Goal: Task Accomplishment & Management: Manage account settings

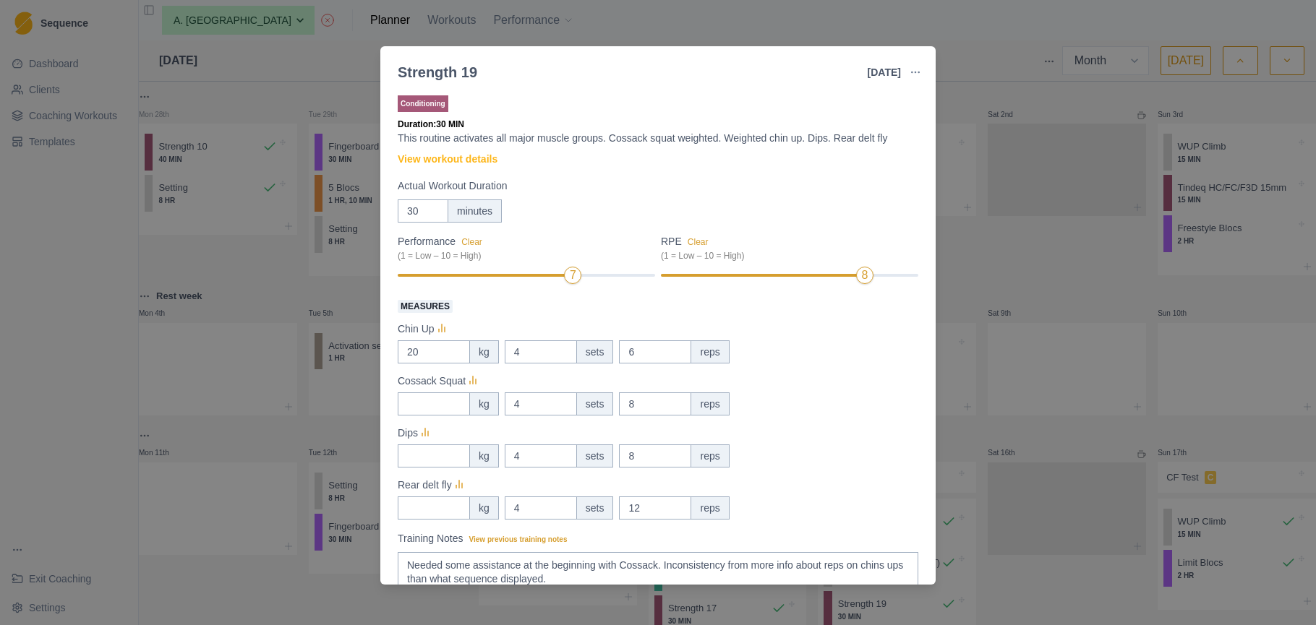
select select "month"
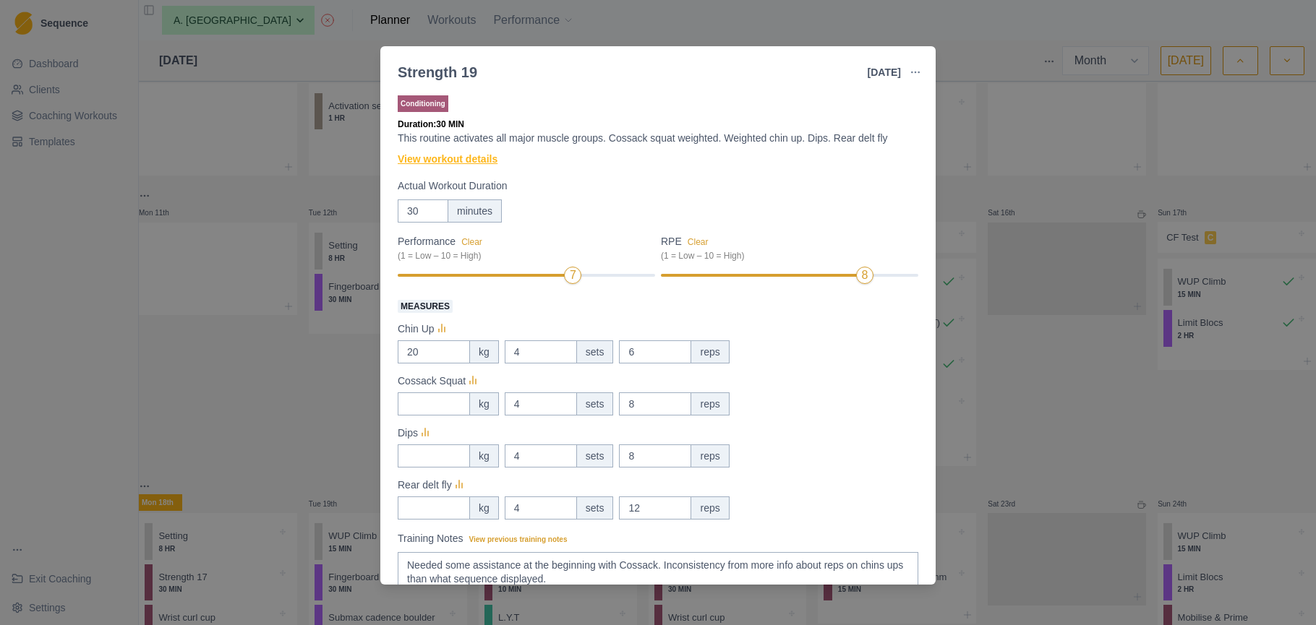
type textarea "Needed some assistance at the beginning with Cossack. Inconsistency from more i…"
click at [474, 159] on link "View workout details" at bounding box center [448, 159] width 100 height 15
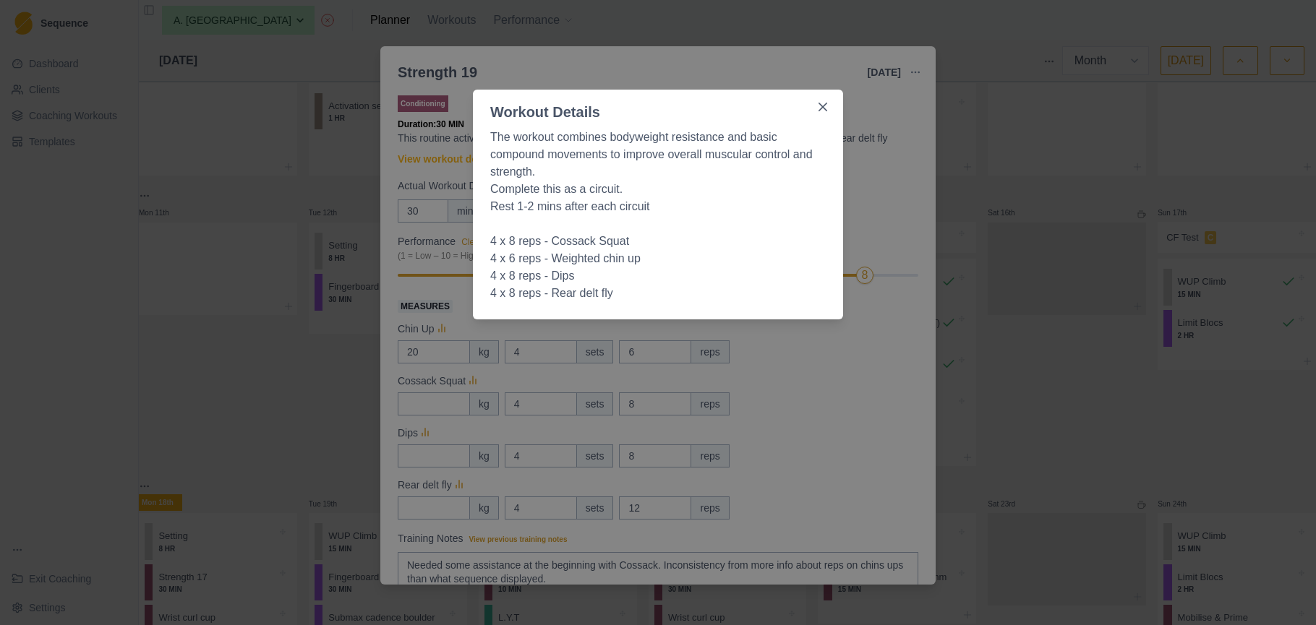
click at [853, 373] on div "Workout Details The workout combines bodyweight resistance and basic compound m…" at bounding box center [658, 312] width 1316 height 625
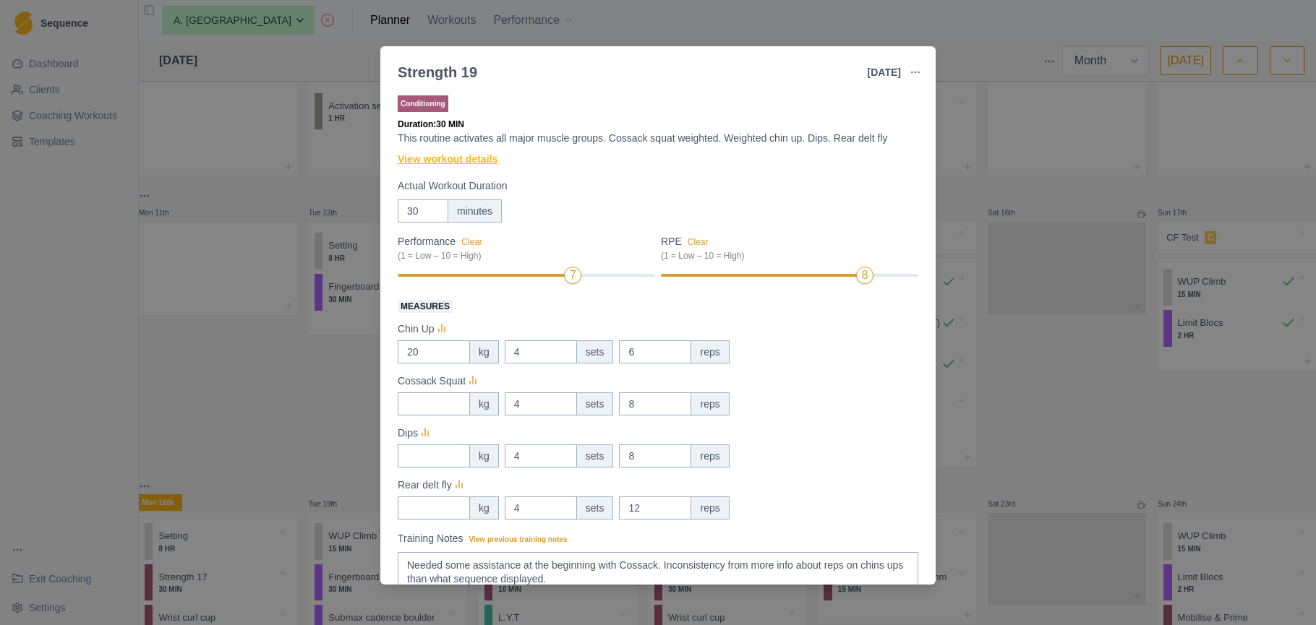
click at [480, 163] on link "View workout details" at bounding box center [448, 159] width 100 height 15
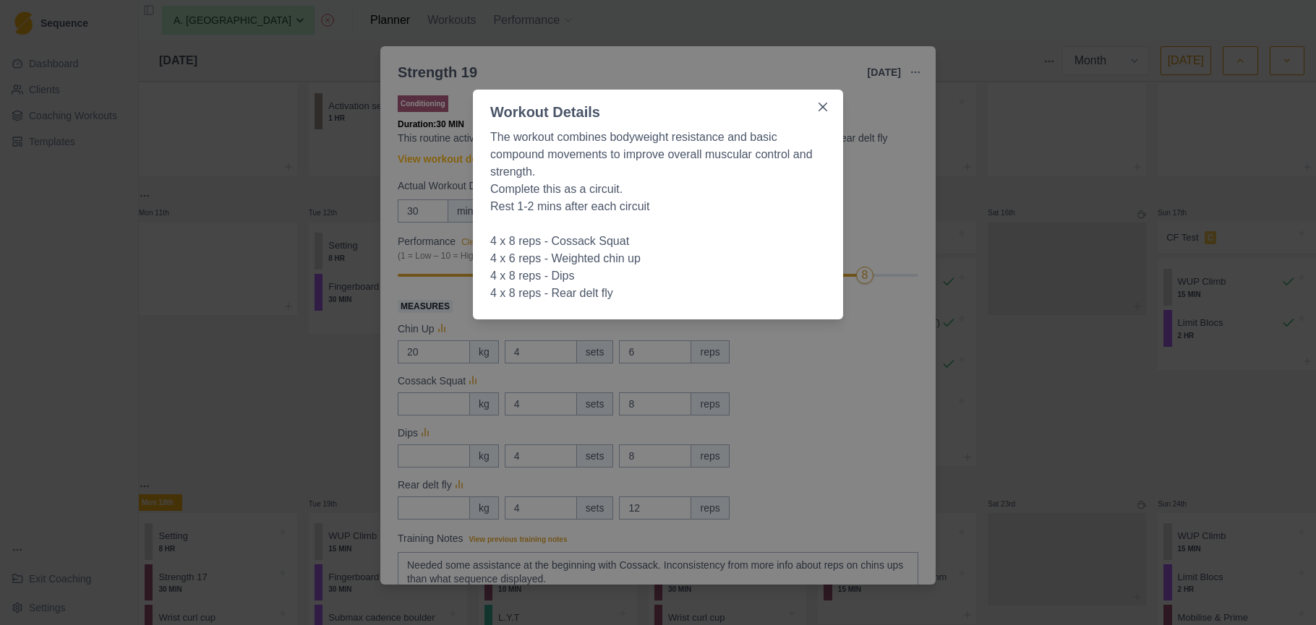
click at [887, 194] on div "Workout Details The workout combines bodyweight resistance and basic compound m…" at bounding box center [658, 312] width 1316 height 625
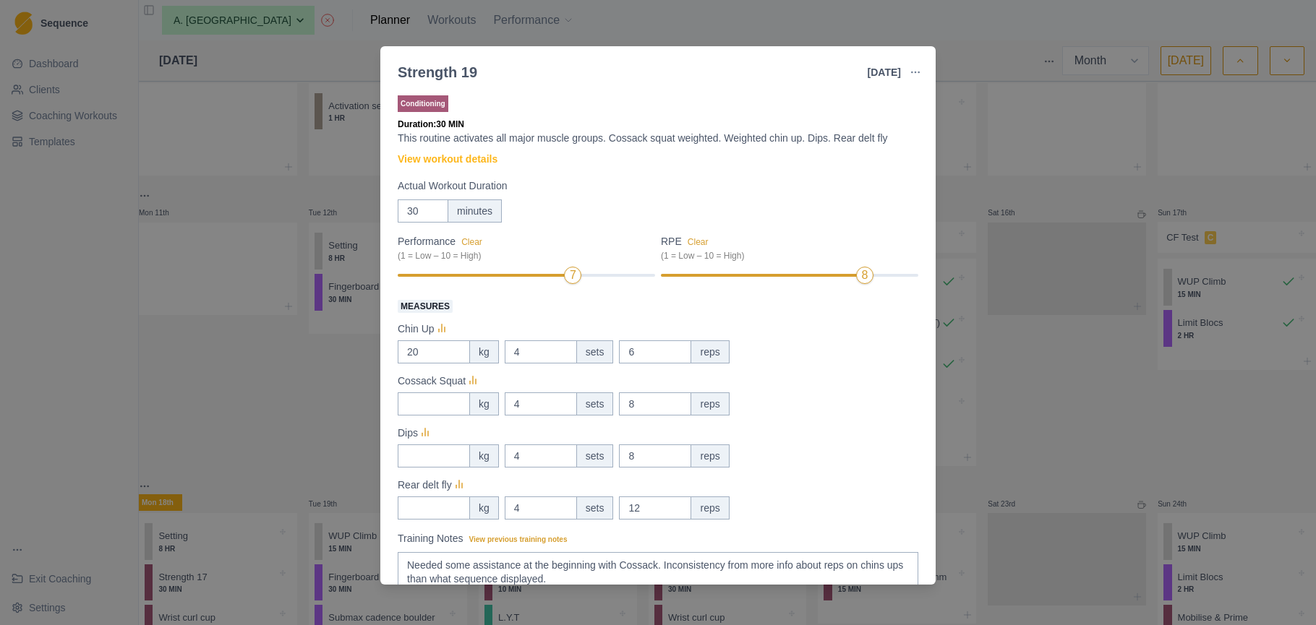
click at [81, 117] on div "Strength 19 [DATE] Link To Goal View Workout Metrics Edit Original Workout Resc…" at bounding box center [658, 312] width 1316 height 625
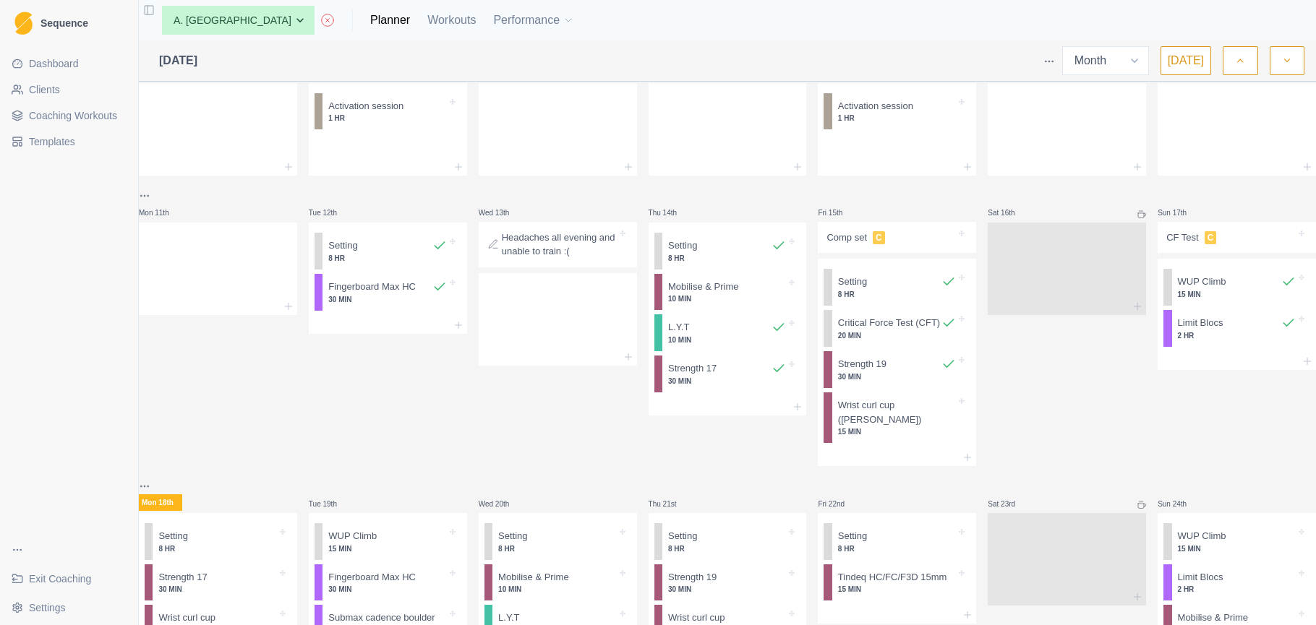
click at [81, 117] on span "Coaching Workouts" at bounding box center [73, 115] width 88 height 14
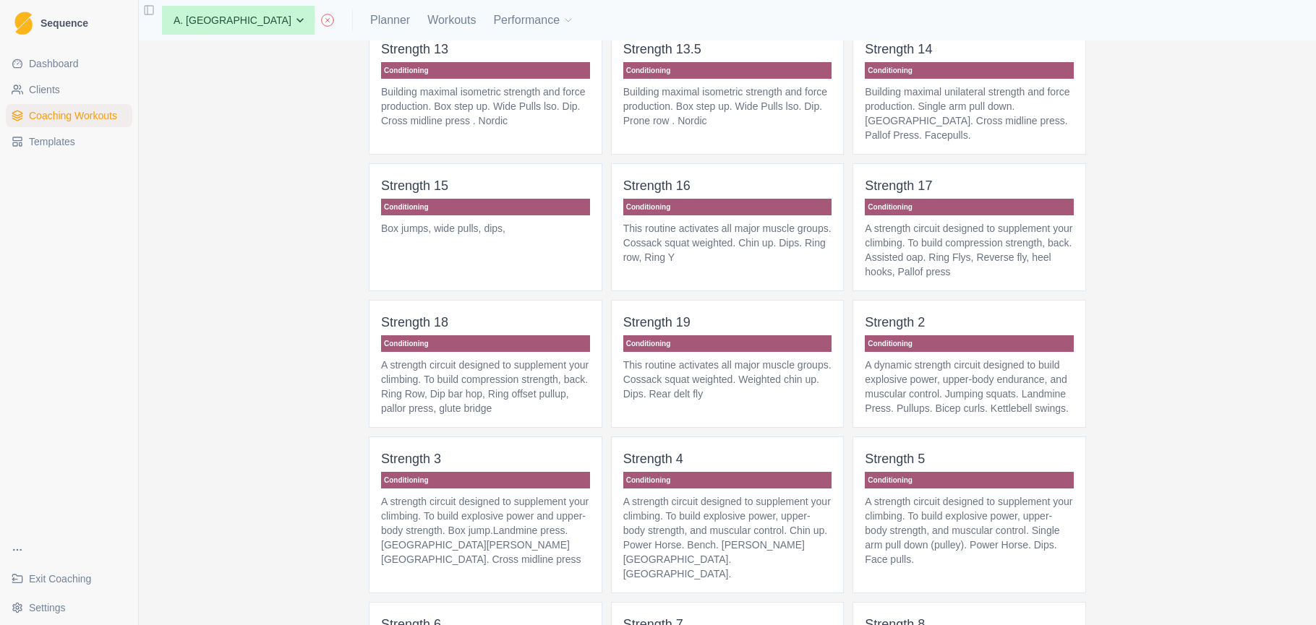
scroll to position [1193, 0]
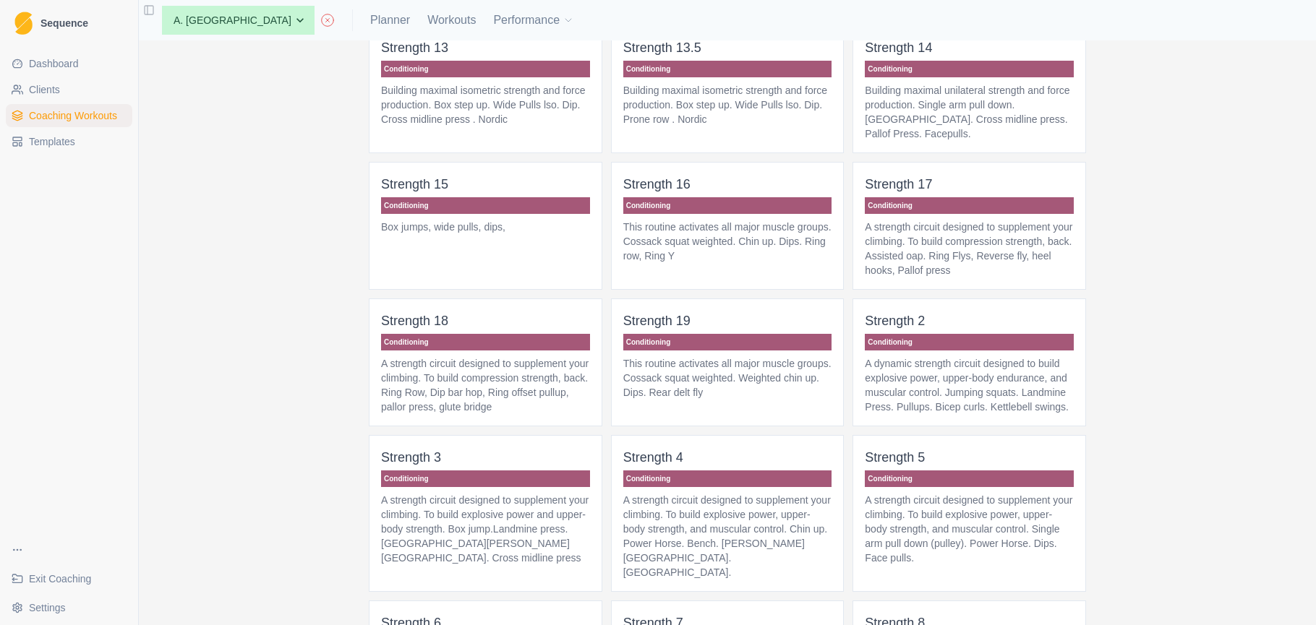
click at [747, 400] on p "This routine activates all major muscle groups. Cossack squat weighted. Weighte…" at bounding box center [727, 377] width 209 height 43
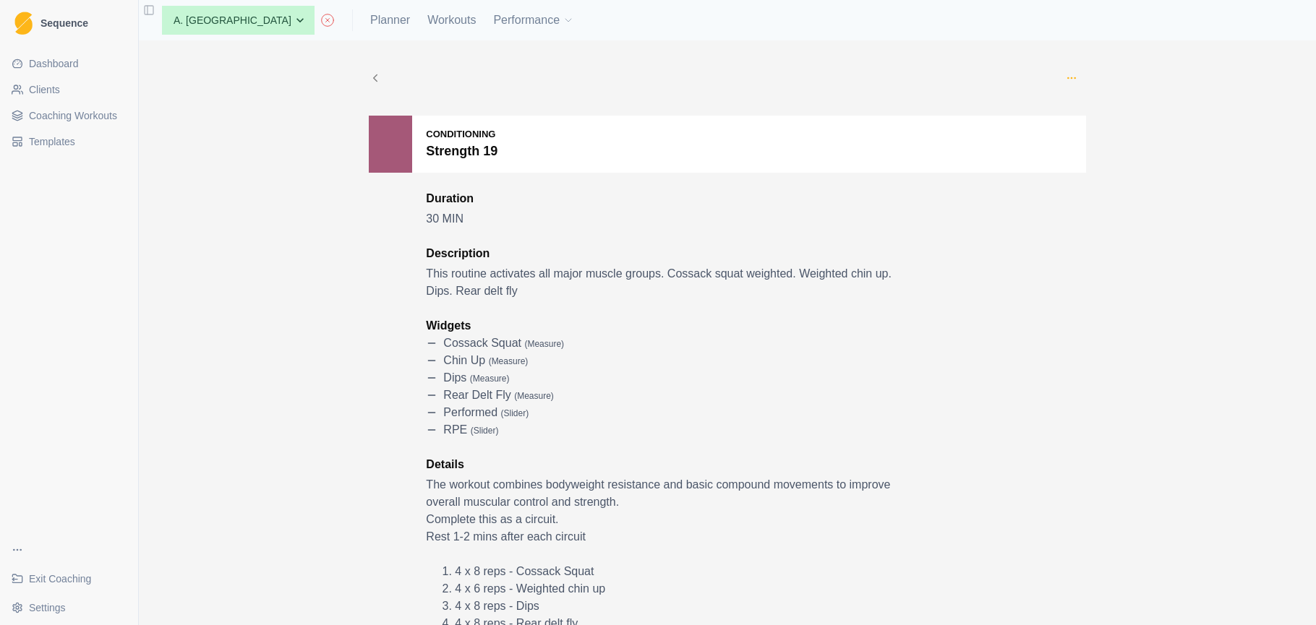
click at [1068, 78] on circle "button" at bounding box center [1068, 77] width 1 height 1
click at [1091, 113] on p "Edit" at bounding box center [1138, 111] width 150 height 15
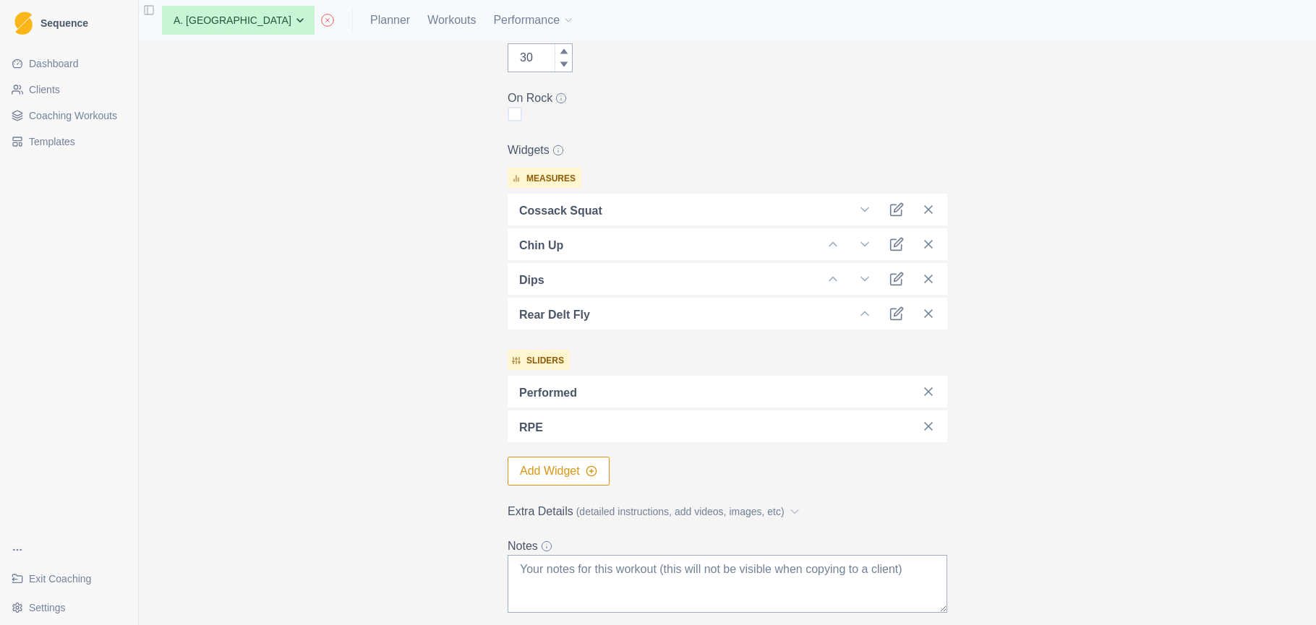
scroll to position [338, 0]
click at [802, 520] on icon at bounding box center [794, 515] width 14 height 14
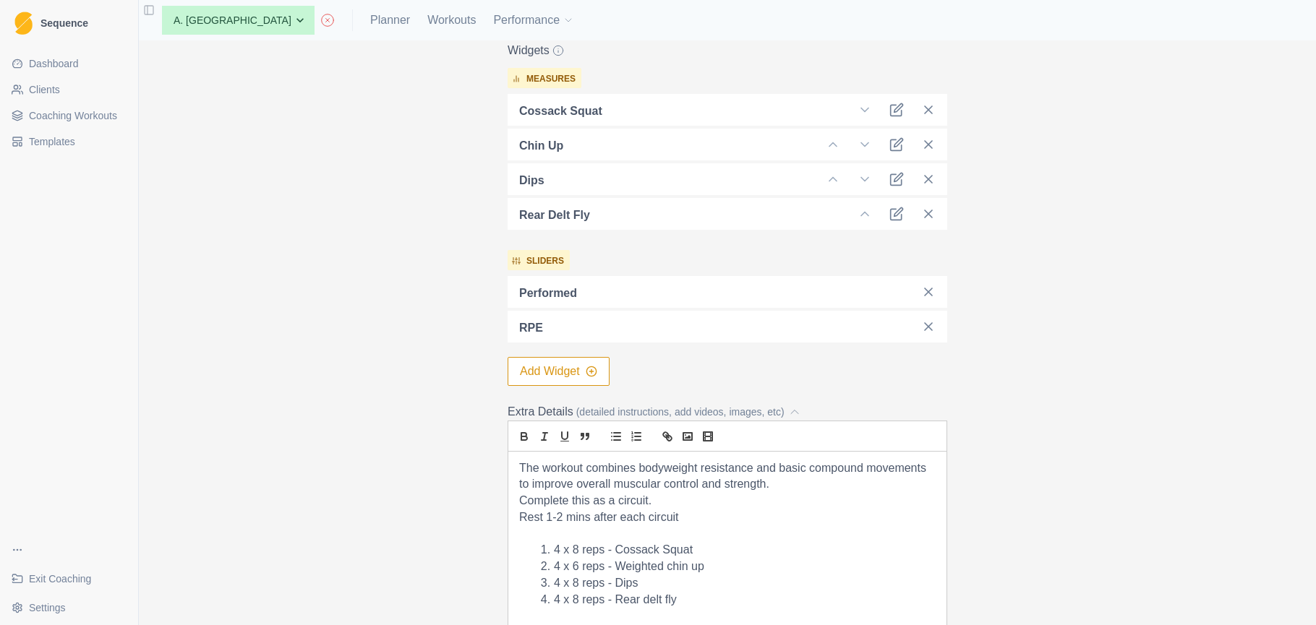
scroll to position [487, 0]
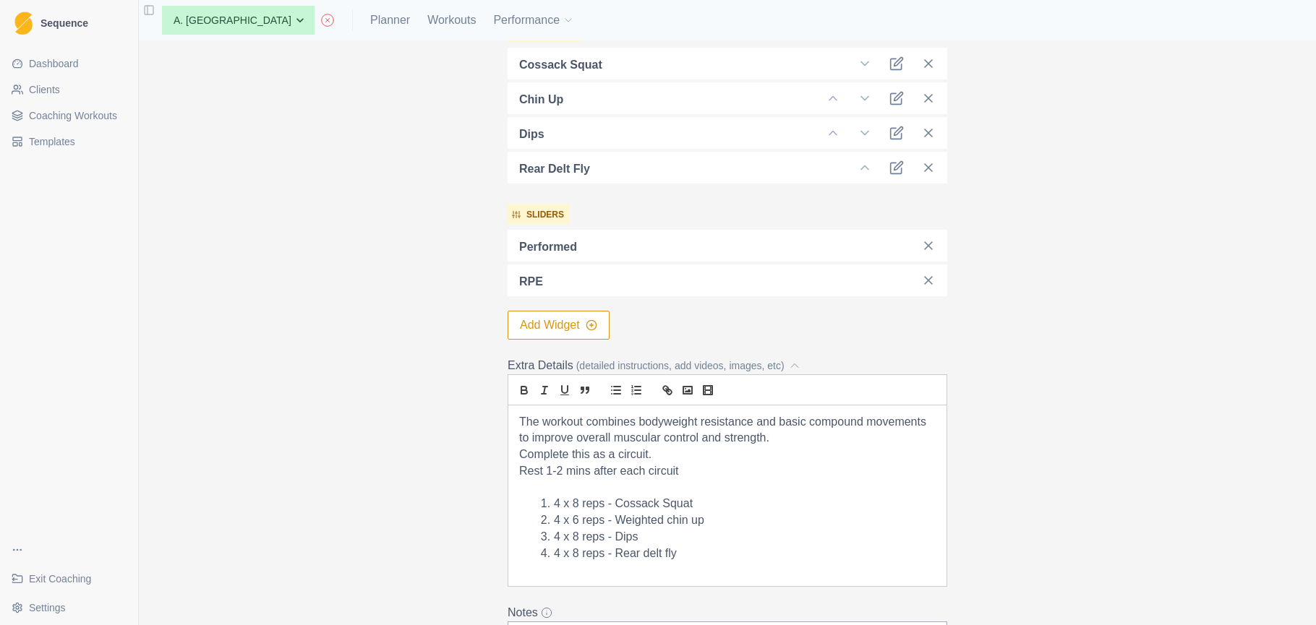
click at [578, 550] on li "4 x 8 reps - Rear delt fly" at bounding box center [735, 554] width 399 height 17
click at [581, 550] on li "4 x 8 reps - Rear delt fly" at bounding box center [735, 554] width 399 height 17
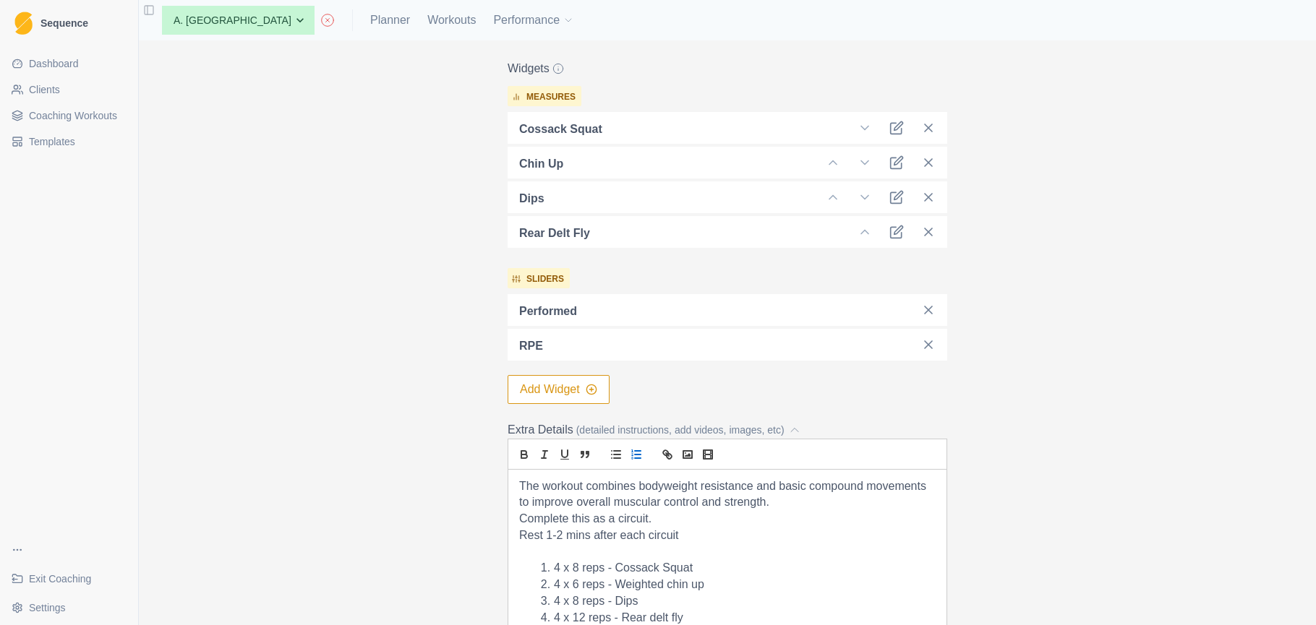
scroll to position [416, 0]
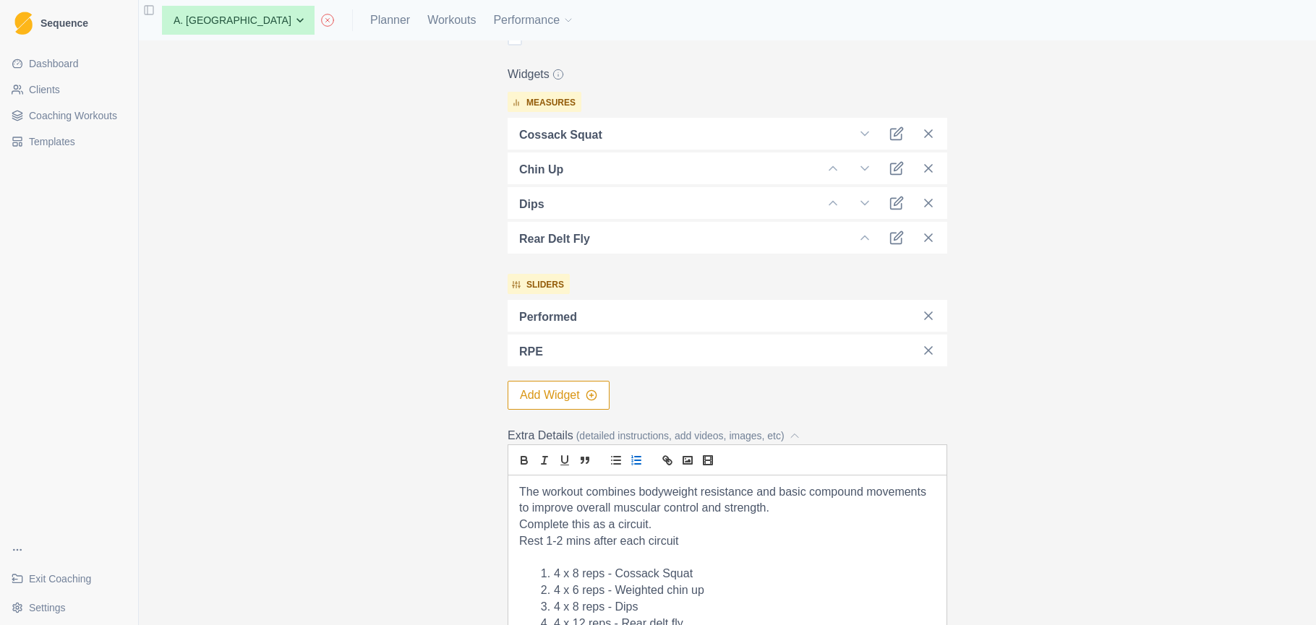
click at [740, 239] on div at bounding box center [723, 238] width 233 height 20
click at [585, 242] on p "Rear delt fly" at bounding box center [554, 239] width 71 height 17
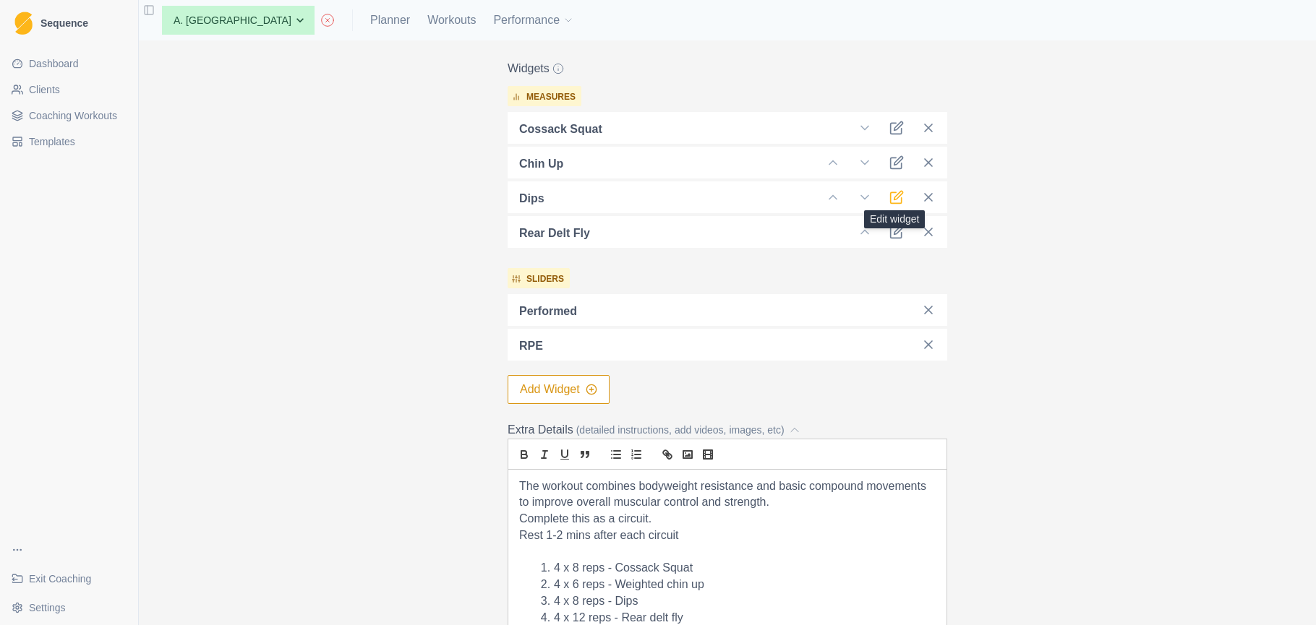
click at [896, 197] on icon at bounding box center [896, 197] width 14 height 14
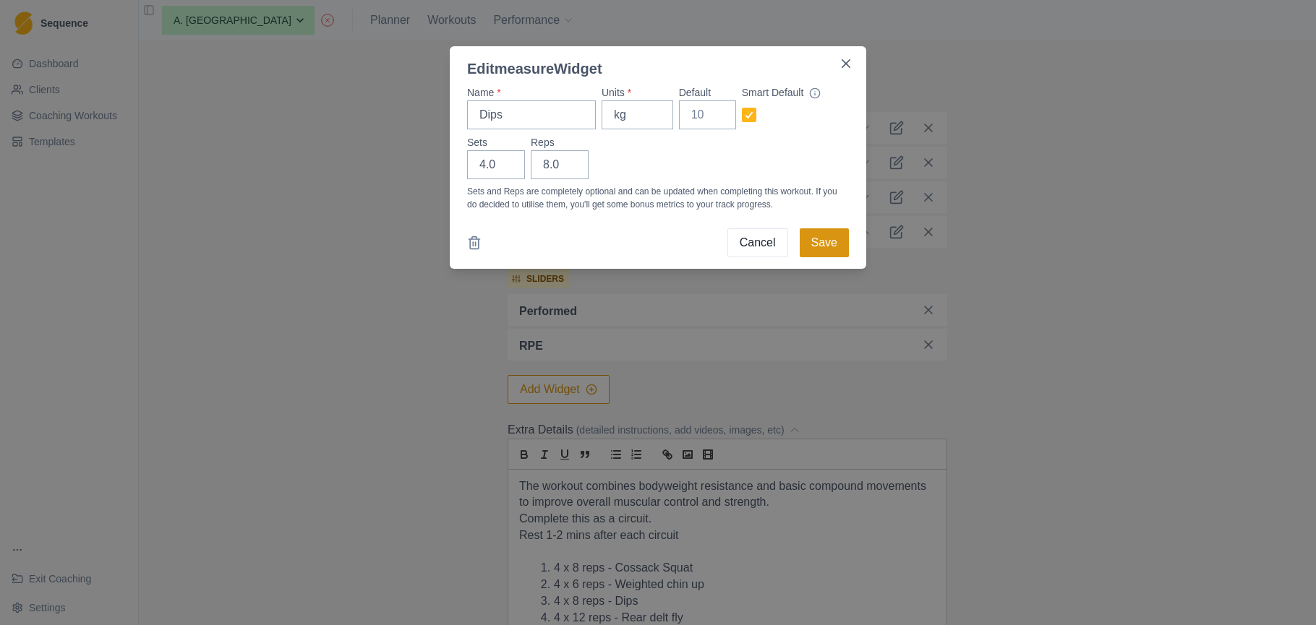
click at [833, 243] on button "Save" at bounding box center [824, 242] width 49 height 29
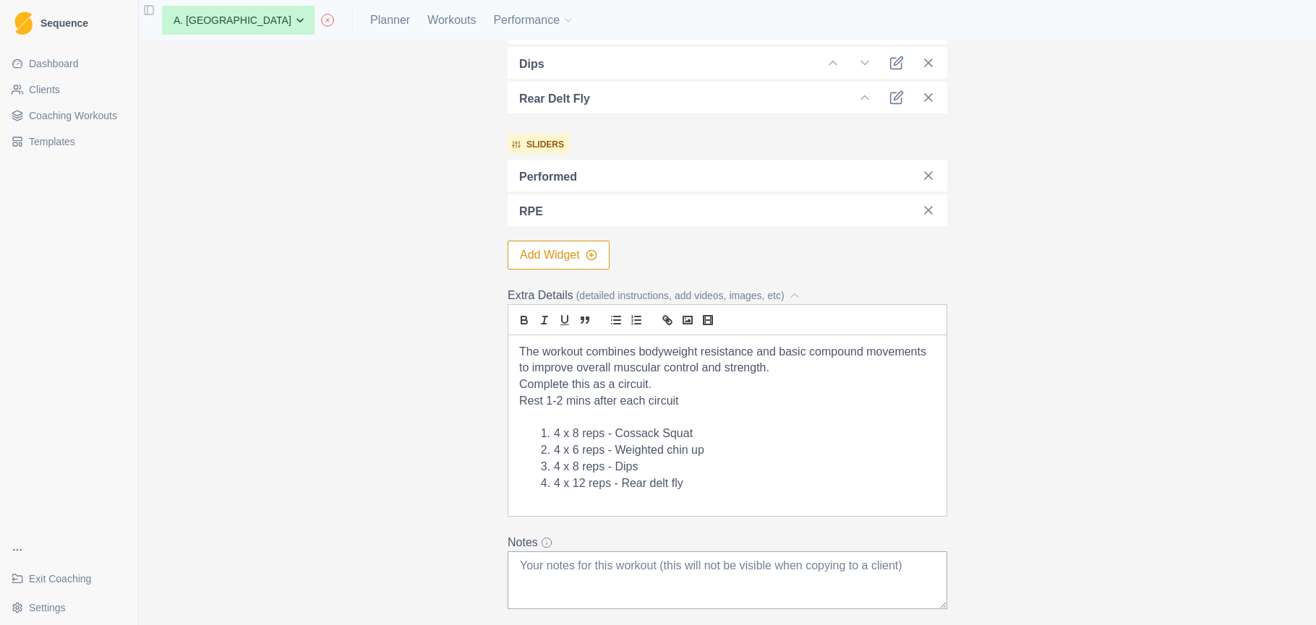
scroll to position [338, 0]
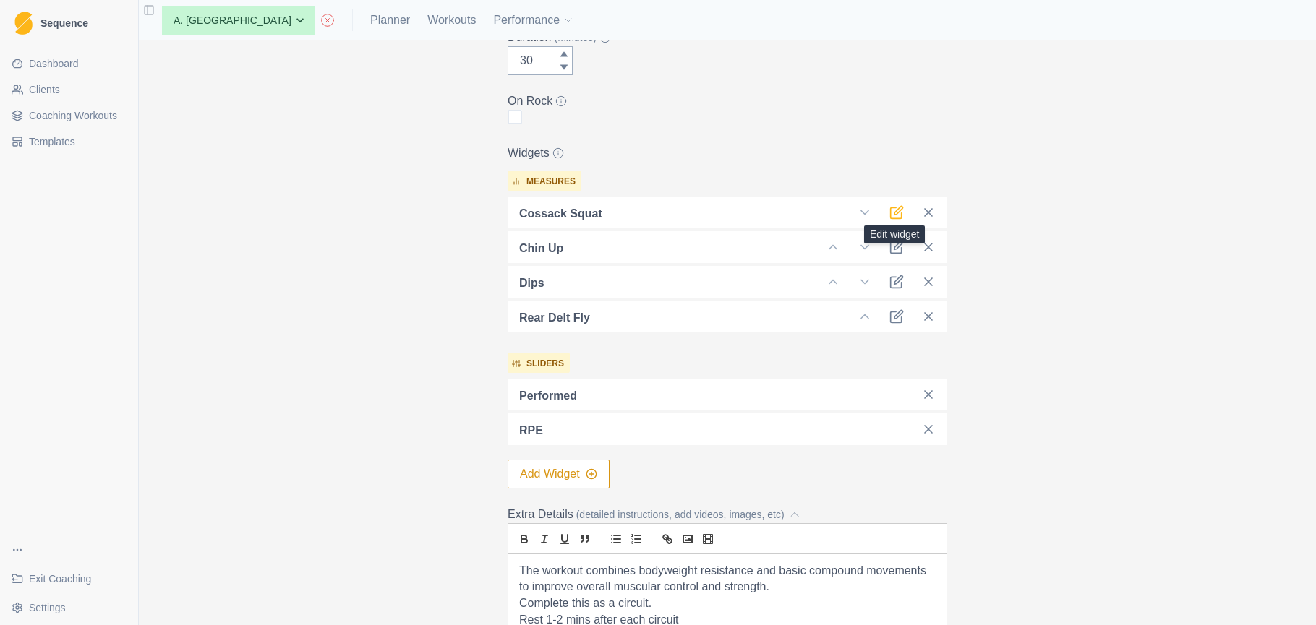
click at [896, 214] on icon at bounding box center [898, 211] width 9 height 9
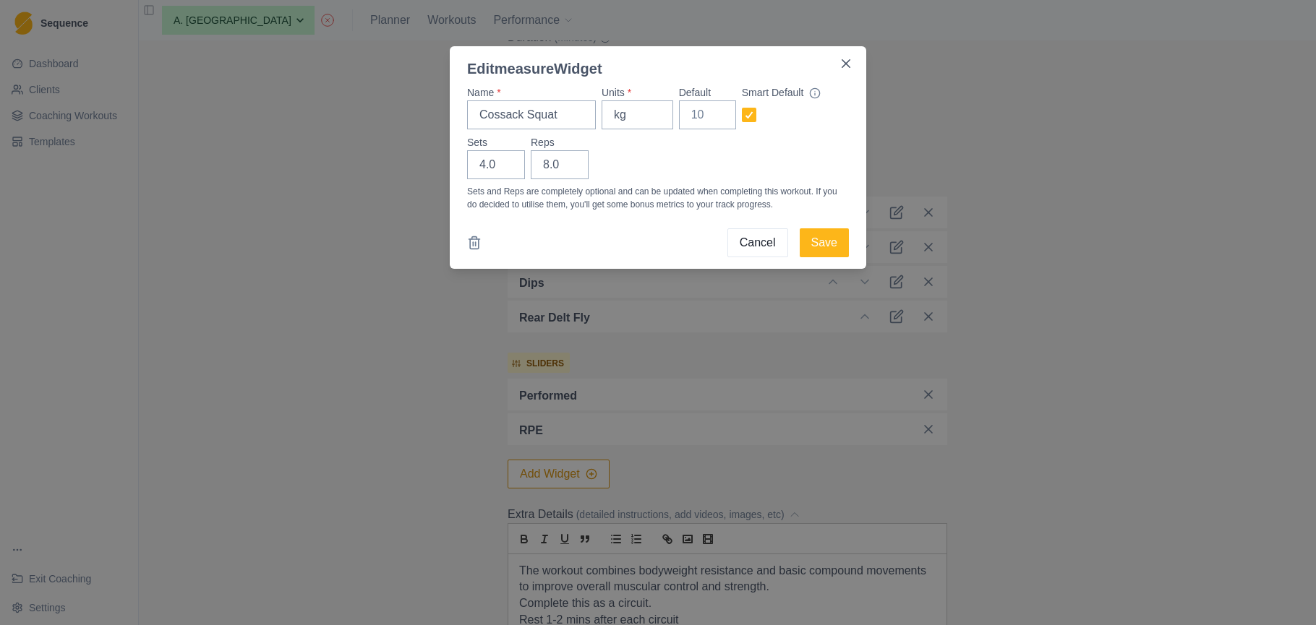
click at [813, 241] on button "Save" at bounding box center [824, 242] width 49 height 29
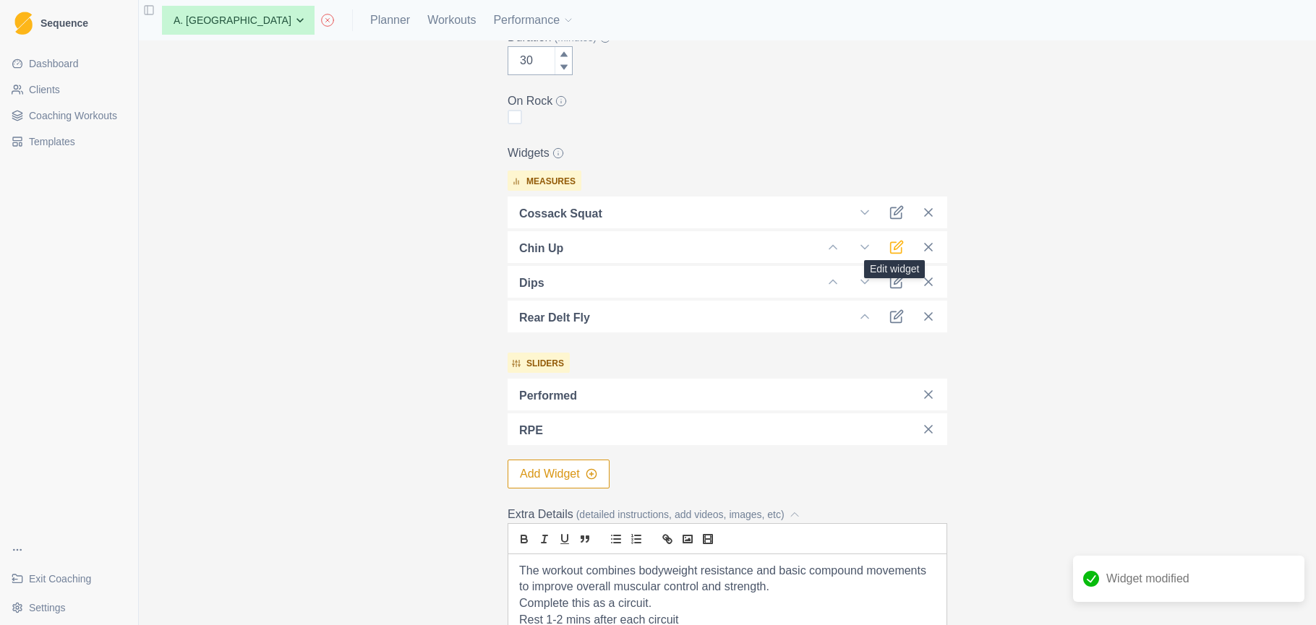
click at [894, 247] on icon at bounding box center [896, 247] width 14 height 14
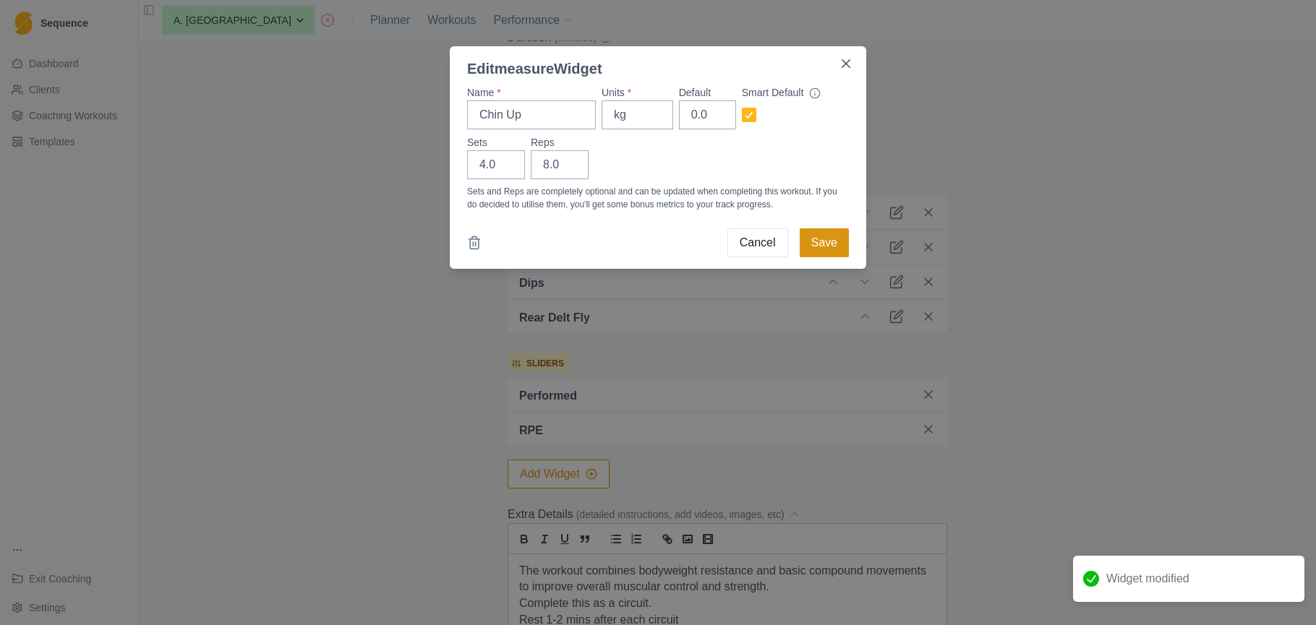
click at [826, 241] on button "Save" at bounding box center [824, 242] width 49 height 29
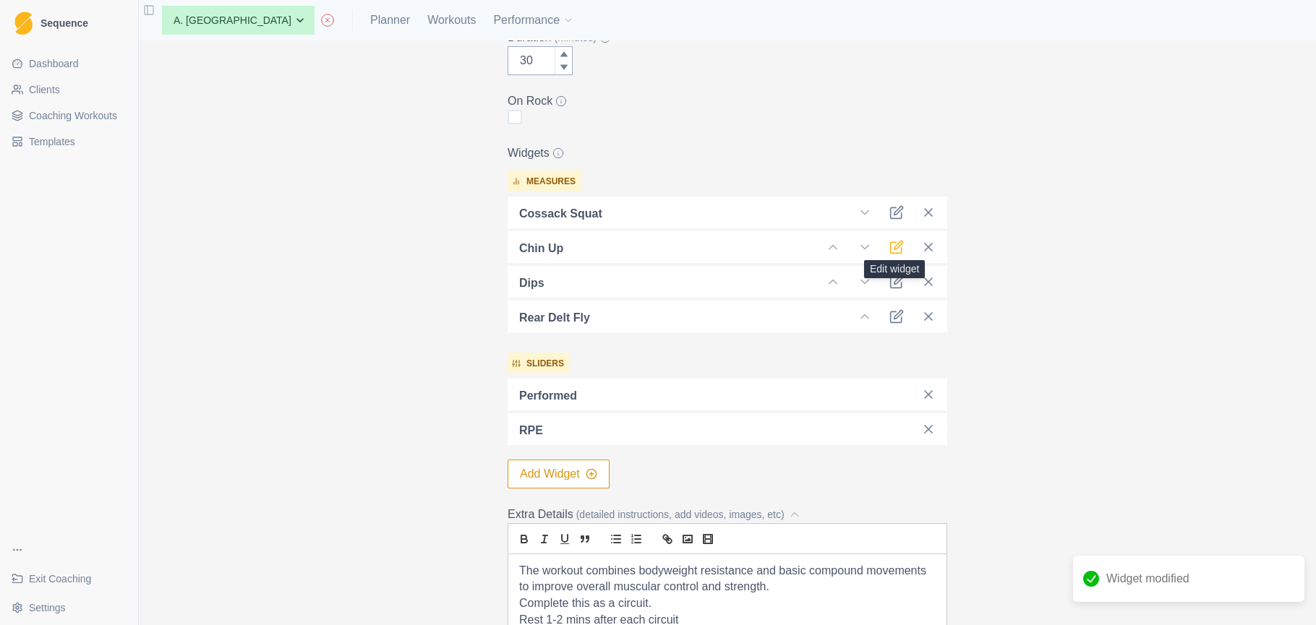
click at [896, 251] on icon at bounding box center [896, 247] width 14 height 14
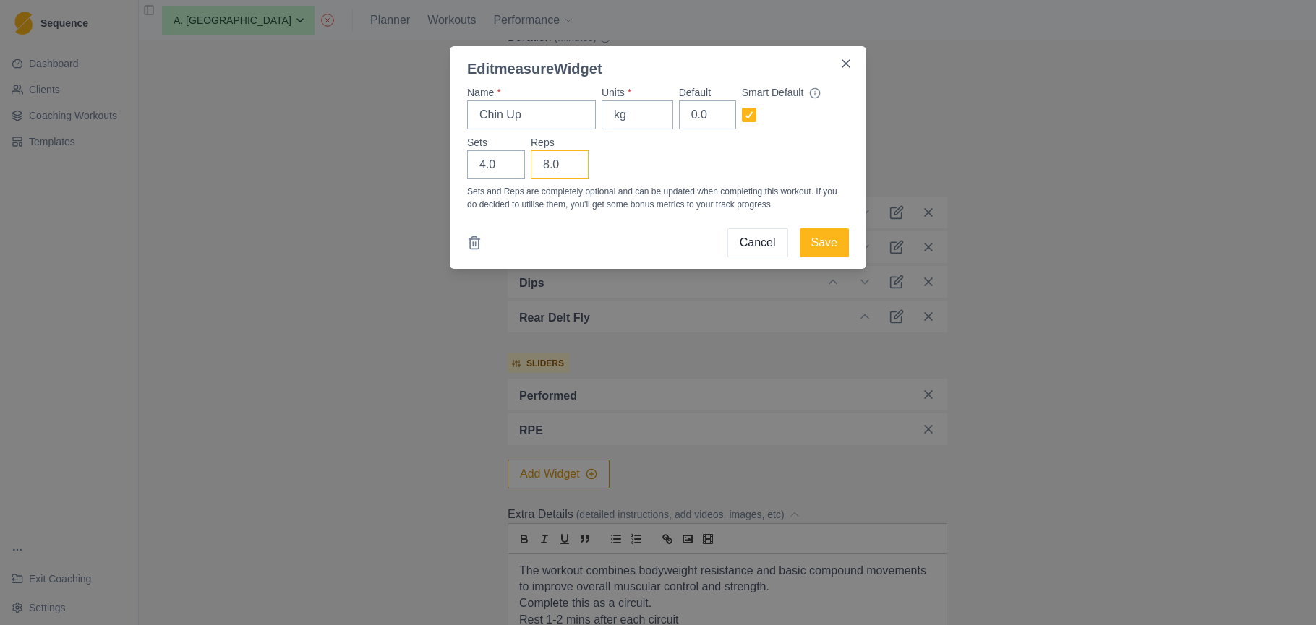
click at [548, 163] on input "8.0" at bounding box center [560, 164] width 58 height 29
type input "6.0"
click at [832, 240] on button "Save" at bounding box center [824, 242] width 49 height 29
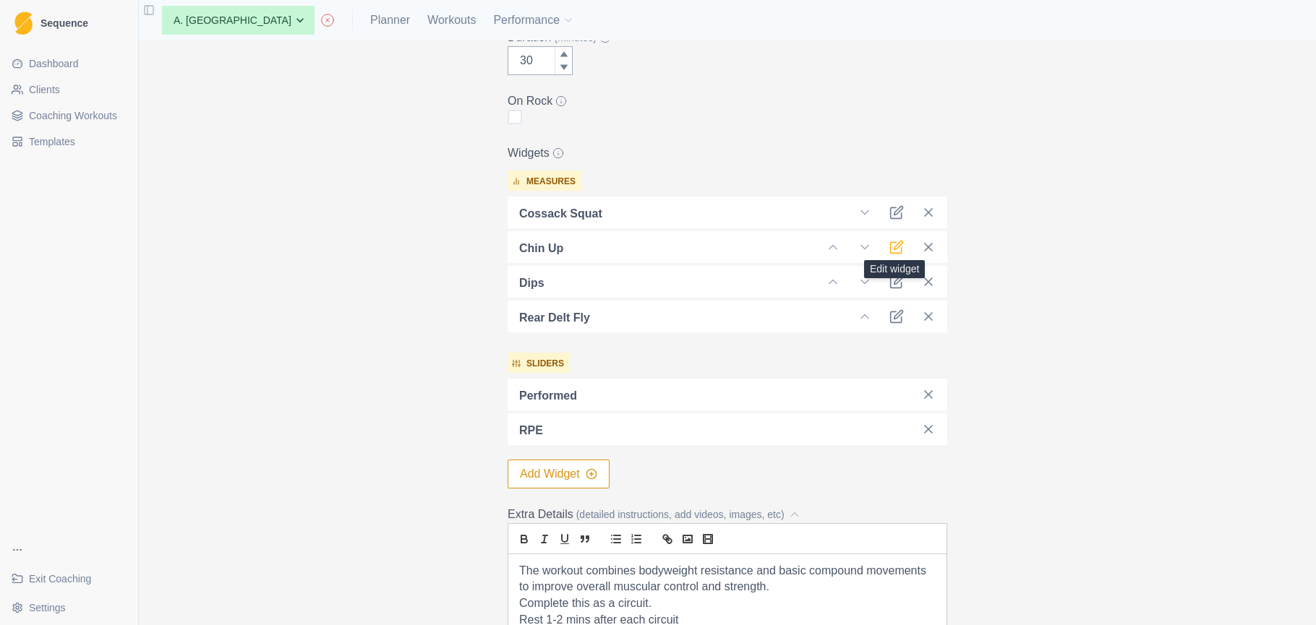
click at [893, 244] on icon at bounding box center [896, 247] width 14 height 14
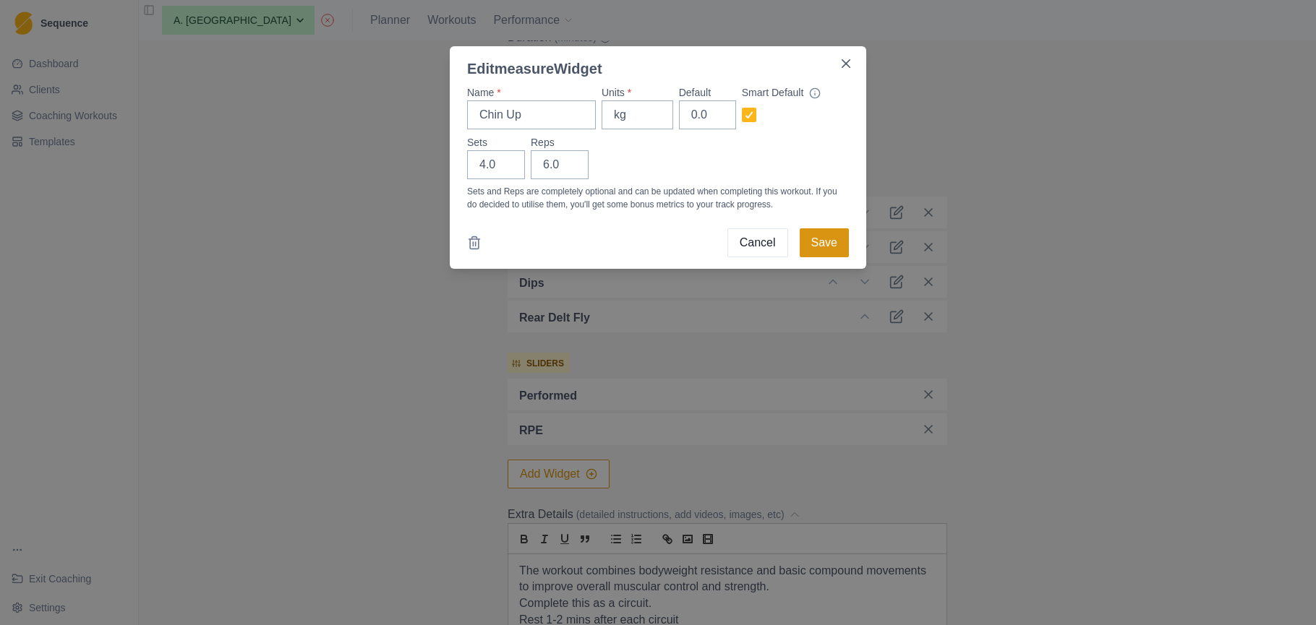
click at [829, 243] on button "Save" at bounding box center [824, 242] width 49 height 29
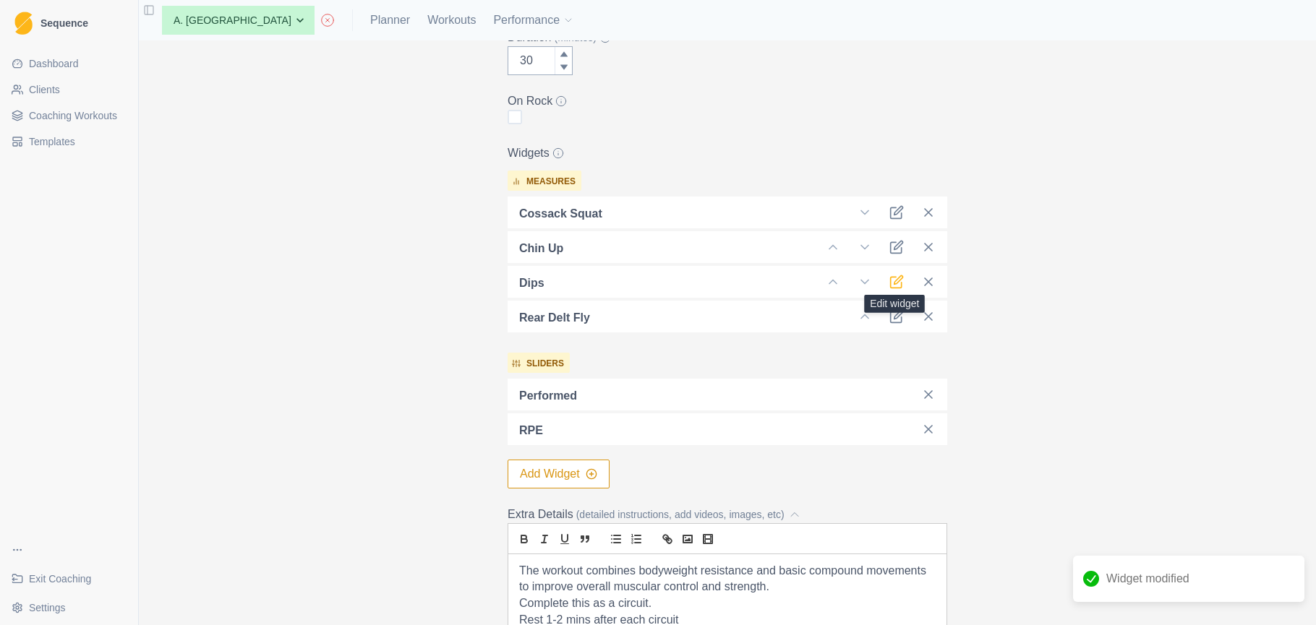
click at [893, 275] on icon at bounding box center [896, 282] width 14 height 14
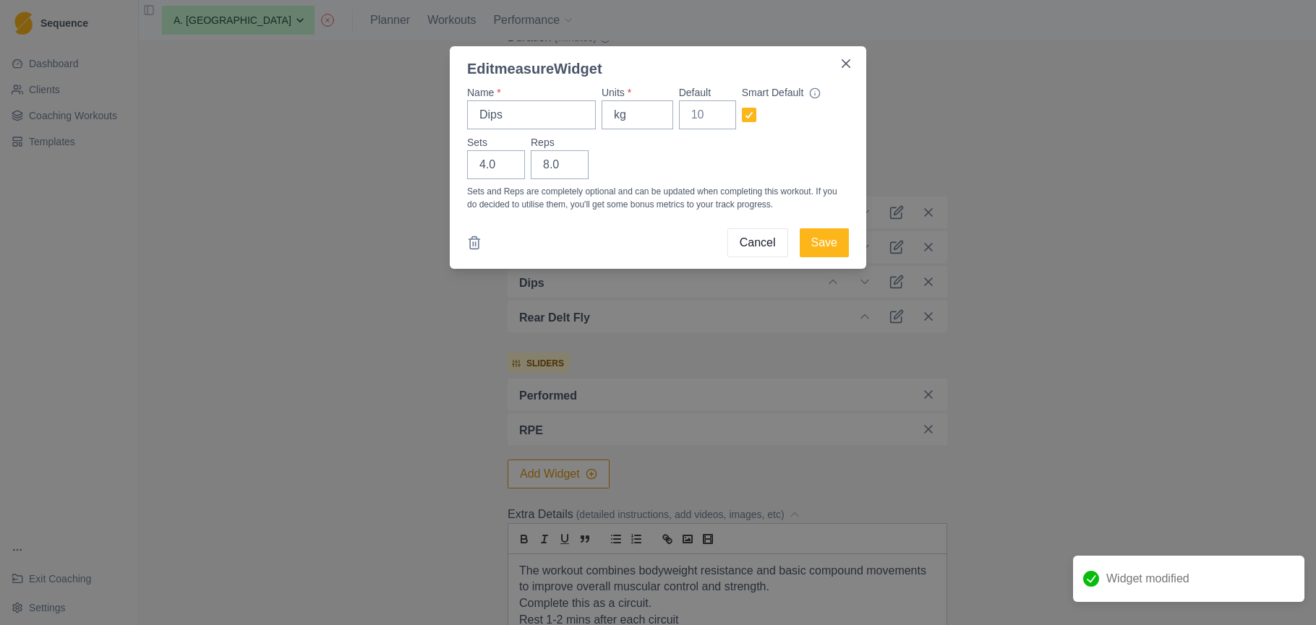
click at [998, 286] on div "Edit measure Widget Name * Dips Units * kg Default Smart Default Sets 4.0 Reps …" at bounding box center [658, 312] width 1316 height 625
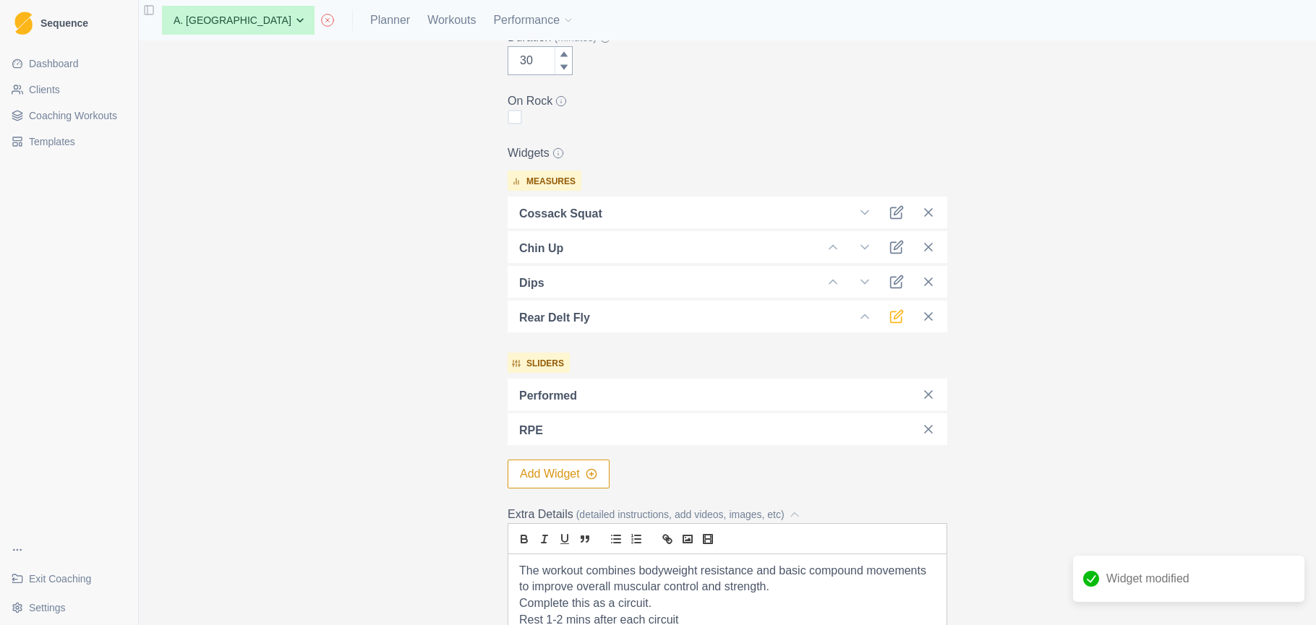
click at [894, 313] on icon at bounding box center [896, 316] width 14 height 14
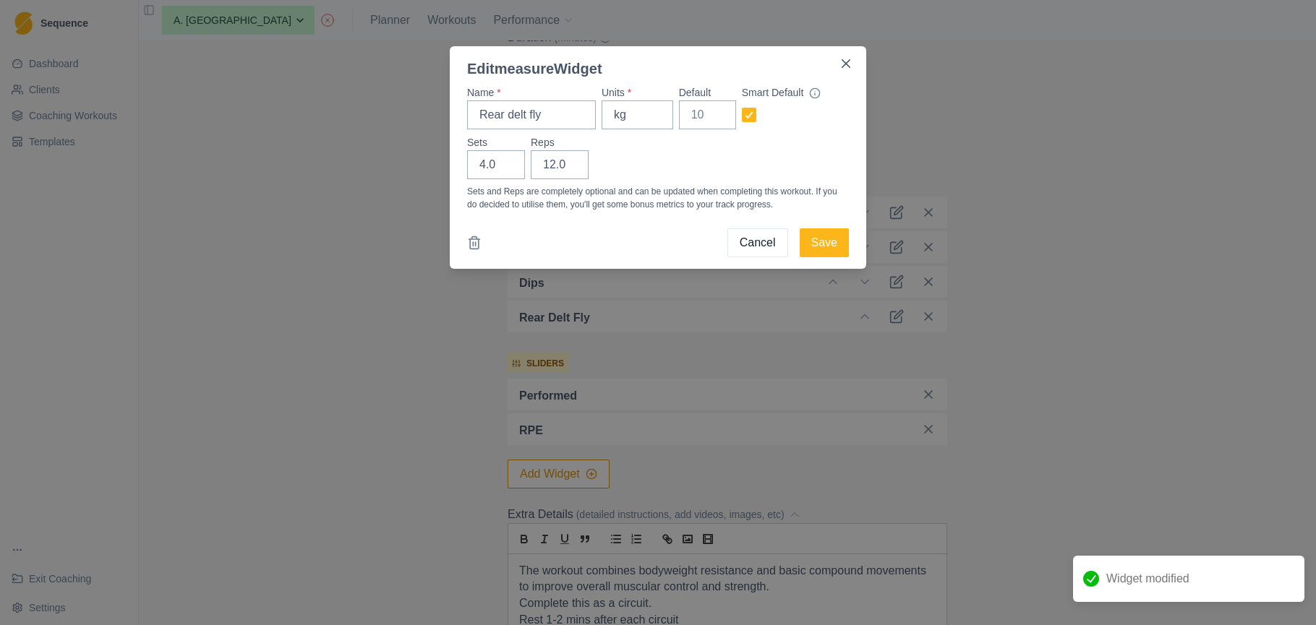
click at [1057, 196] on div "Edit measure Widget Name * Rear delt fly Units * kg Default Smart Default Sets …" at bounding box center [658, 312] width 1316 height 625
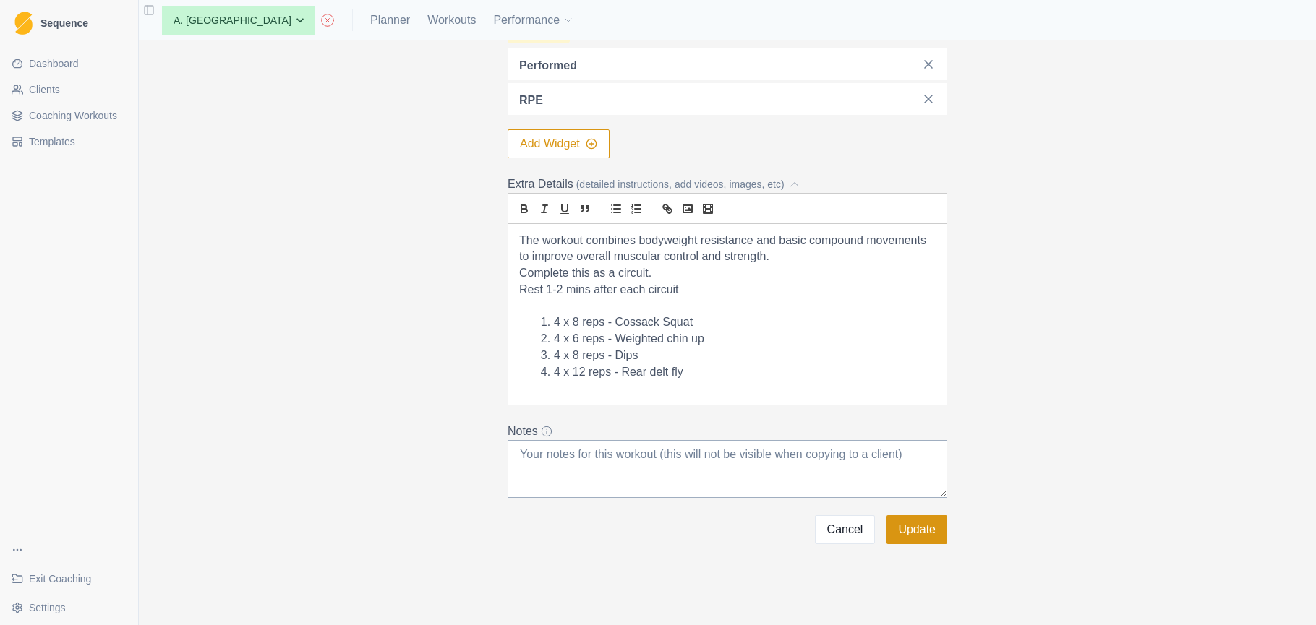
scroll to position [669, 0]
click at [925, 533] on button "Update" at bounding box center [916, 529] width 61 height 29
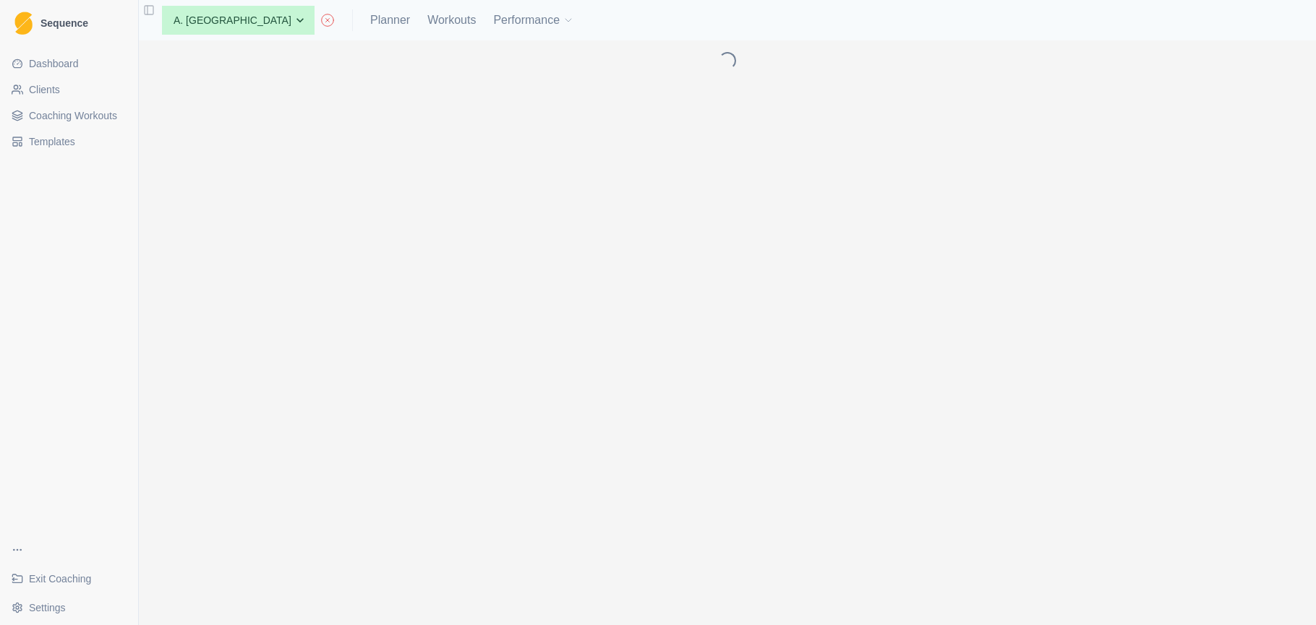
scroll to position [0, 0]
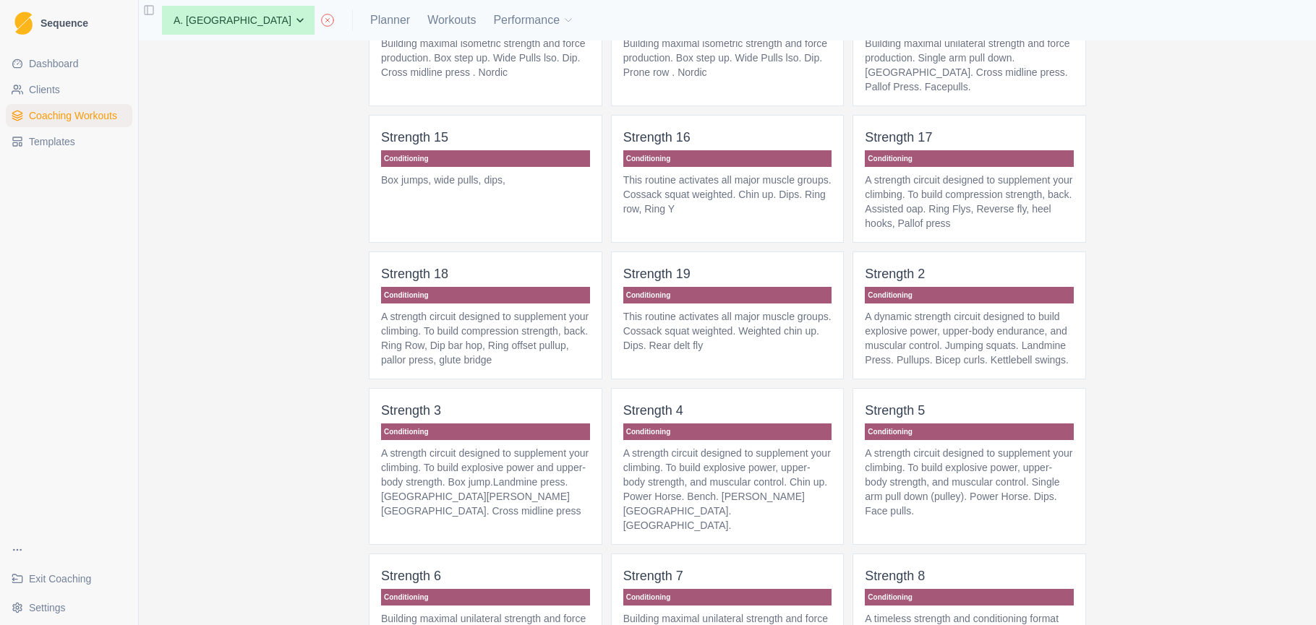
scroll to position [1238, 0]
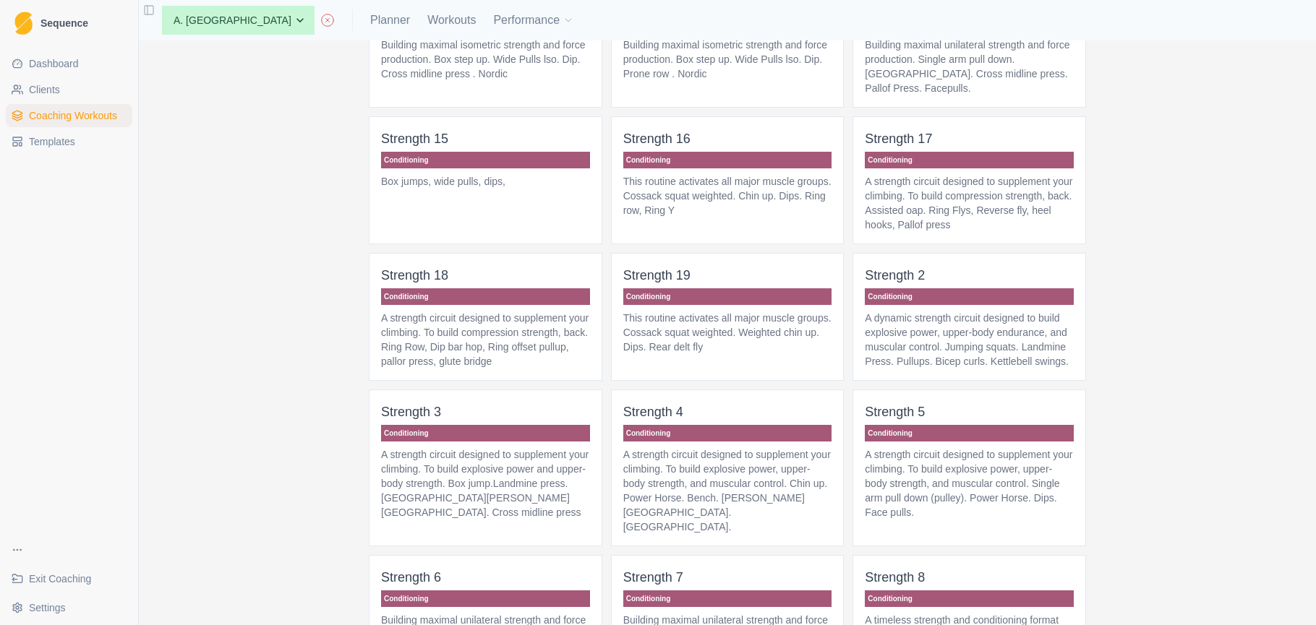
click at [722, 354] on p "This routine activates all major muscle groups. Cossack squat weighted. Weighte…" at bounding box center [727, 332] width 209 height 43
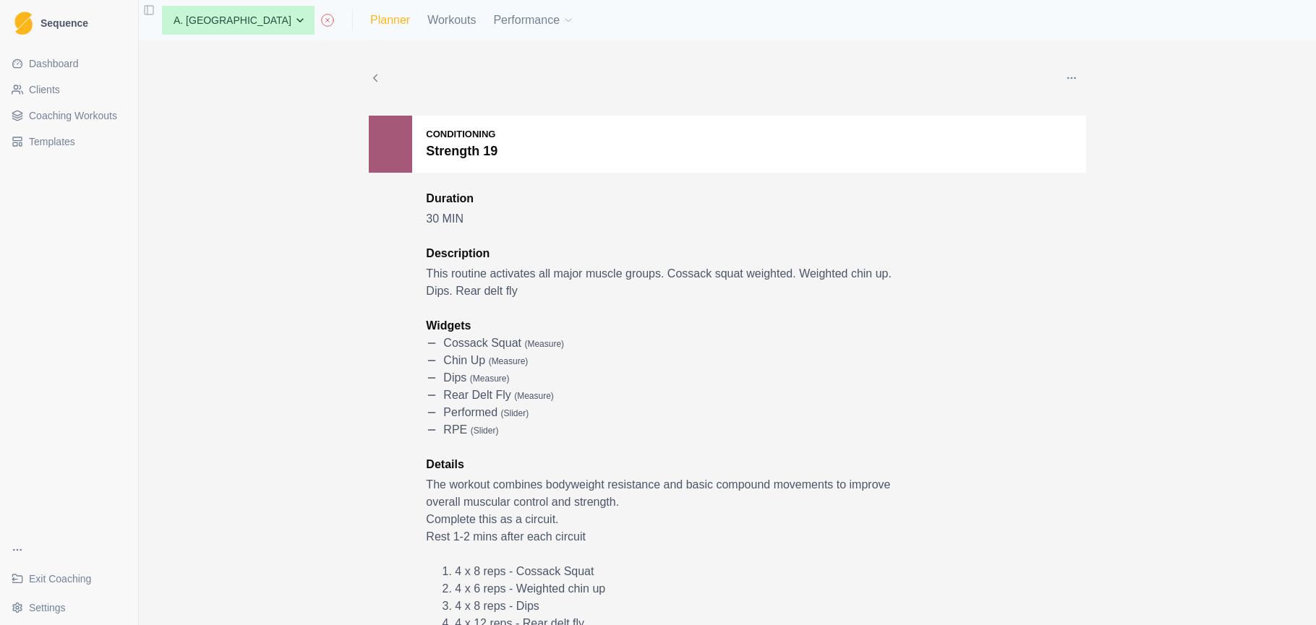
click at [370, 22] on link "Planner" at bounding box center [390, 20] width 40 height 17
select select "month"
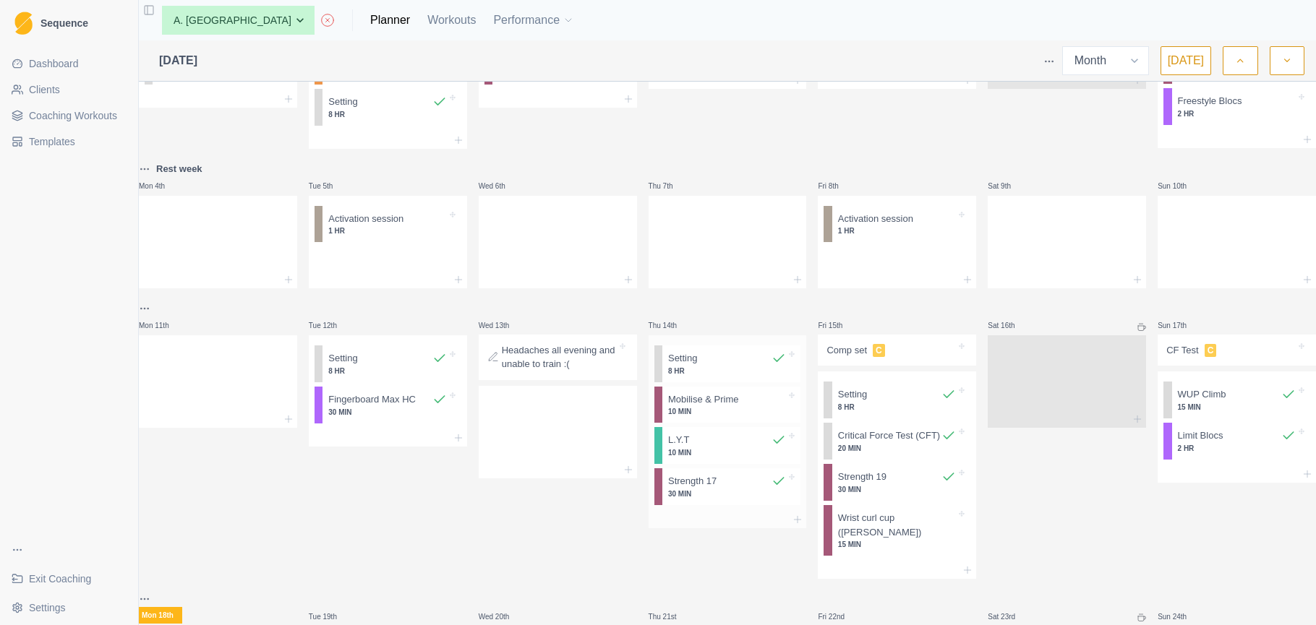
scroll to position [226, 0]
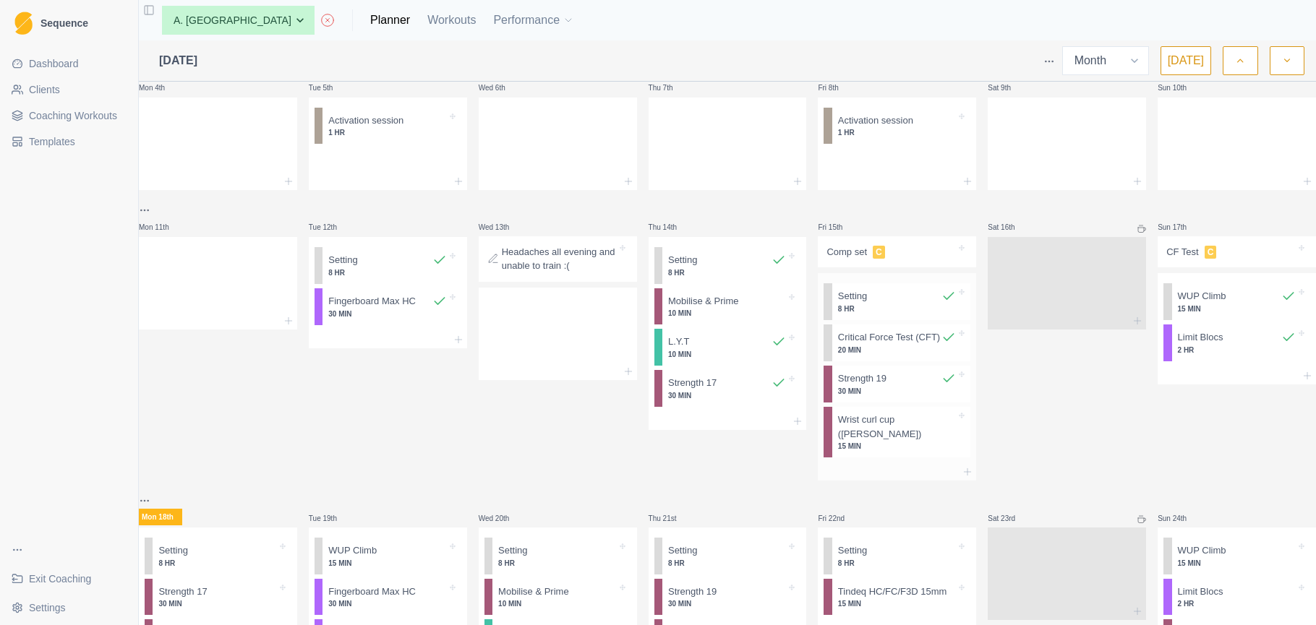
click at [879, 397] on p "30 MIN" at bounding box center [897, 391] width 118 height 11
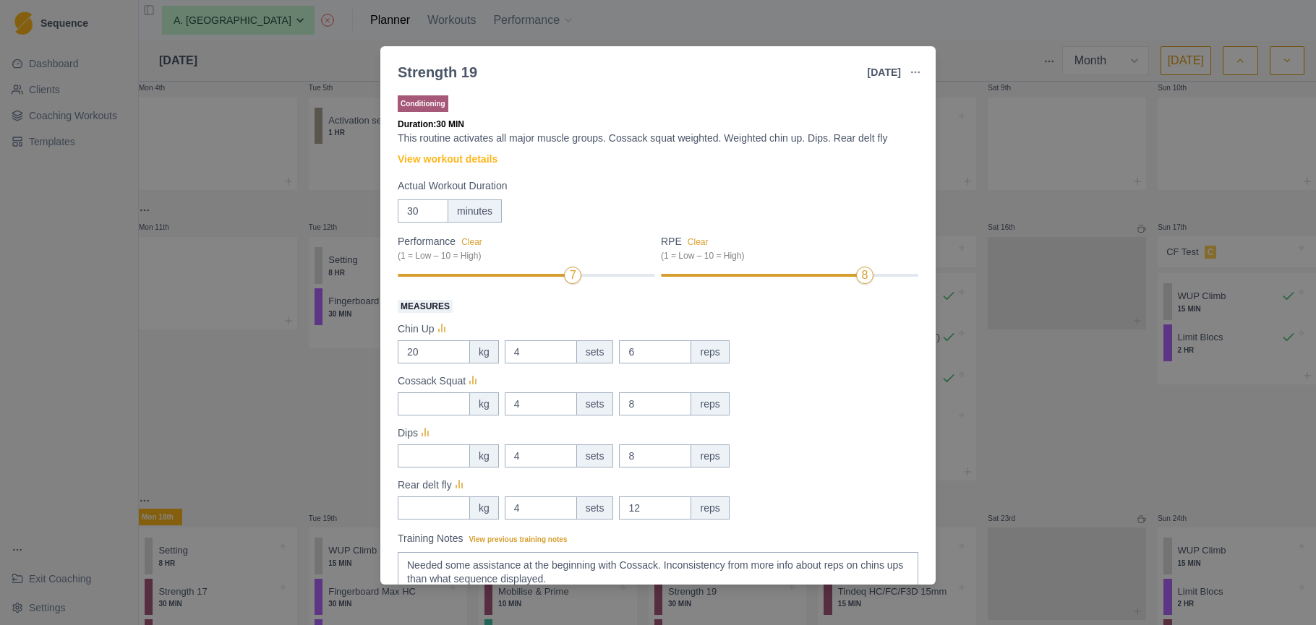
click at [168, 391] on div "Strength 19 [DATE] Link To Goal View Workout Metrics Edit Original Workout Resc…" at bounding box center [658, 312] width 1316 height 625
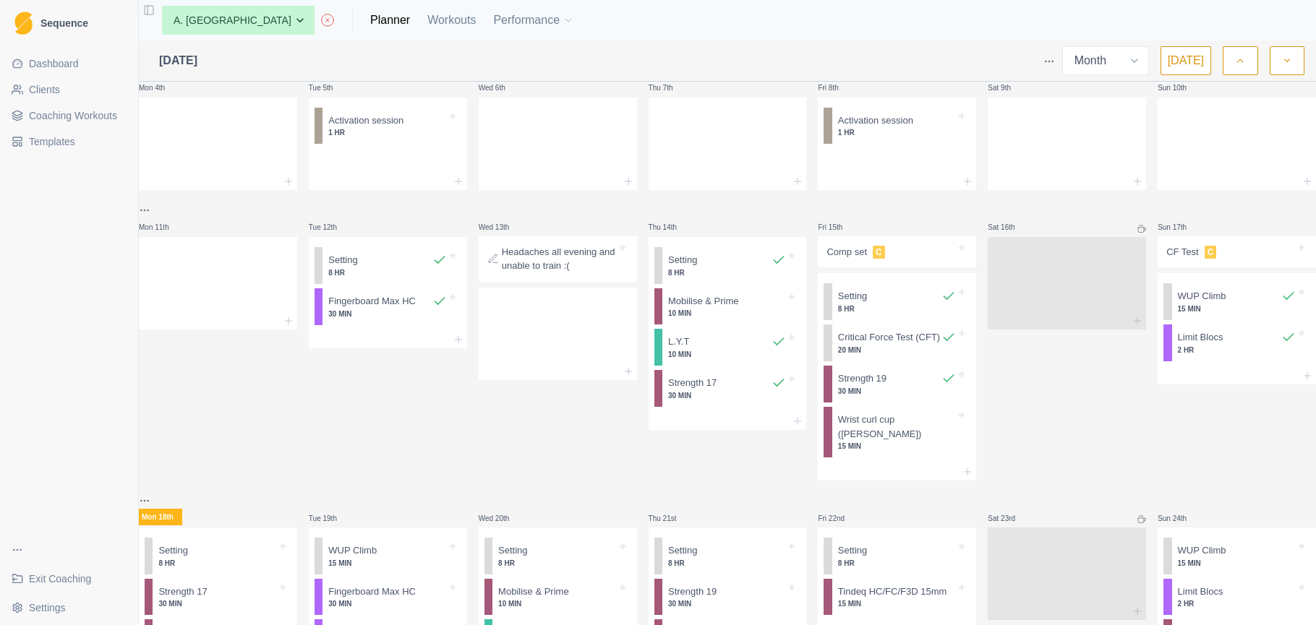
scroll to position [401, 0]
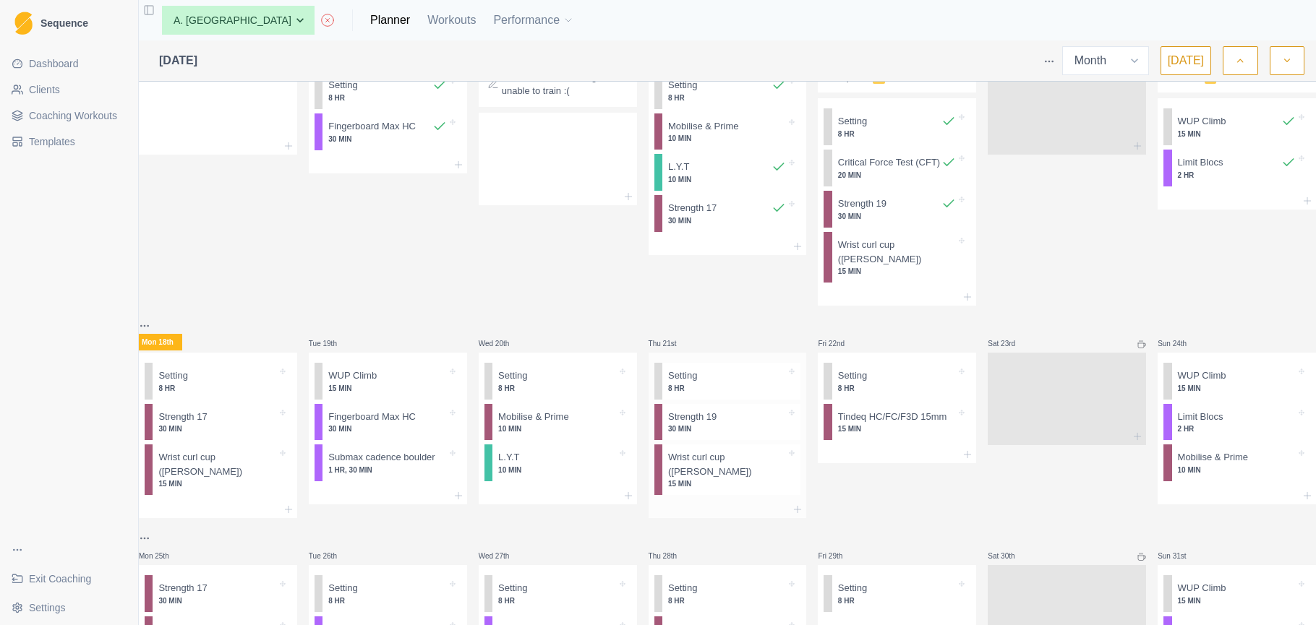
click at [714, 435] on p "30 MIN" at bounding box center [727, 429] width 118 height 11
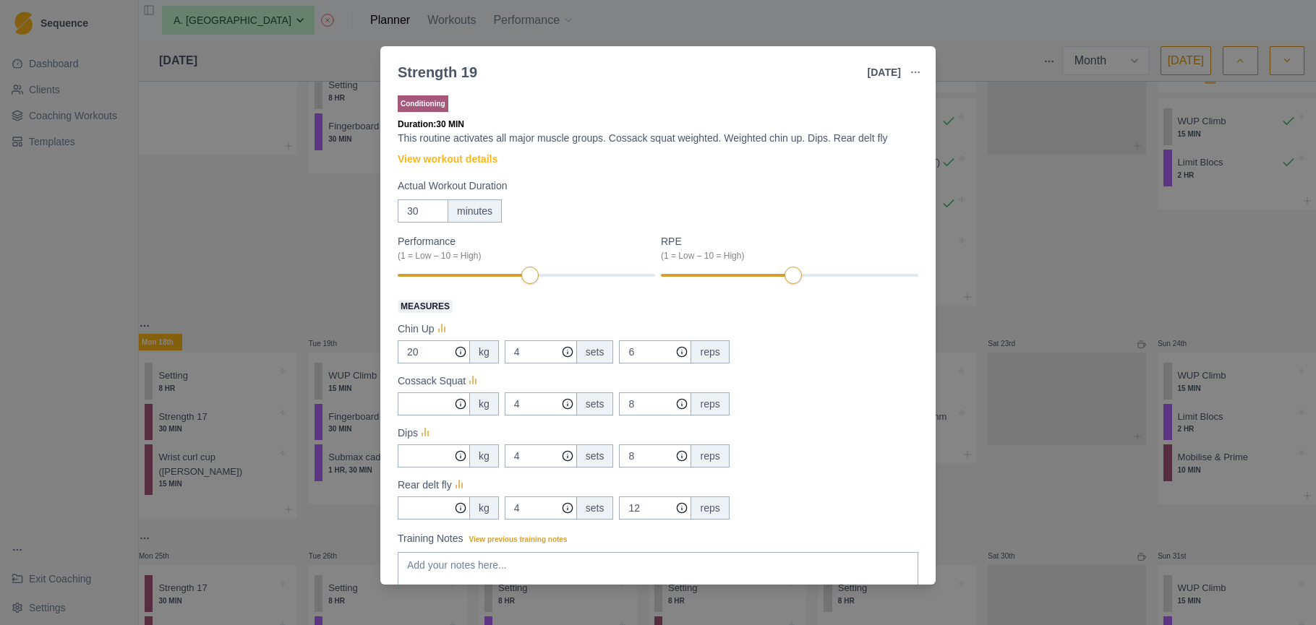
scroll to position [0, 0]
click at [459, 161] on link "View workout details" at bounding box center [448, 159] width 100 height 15
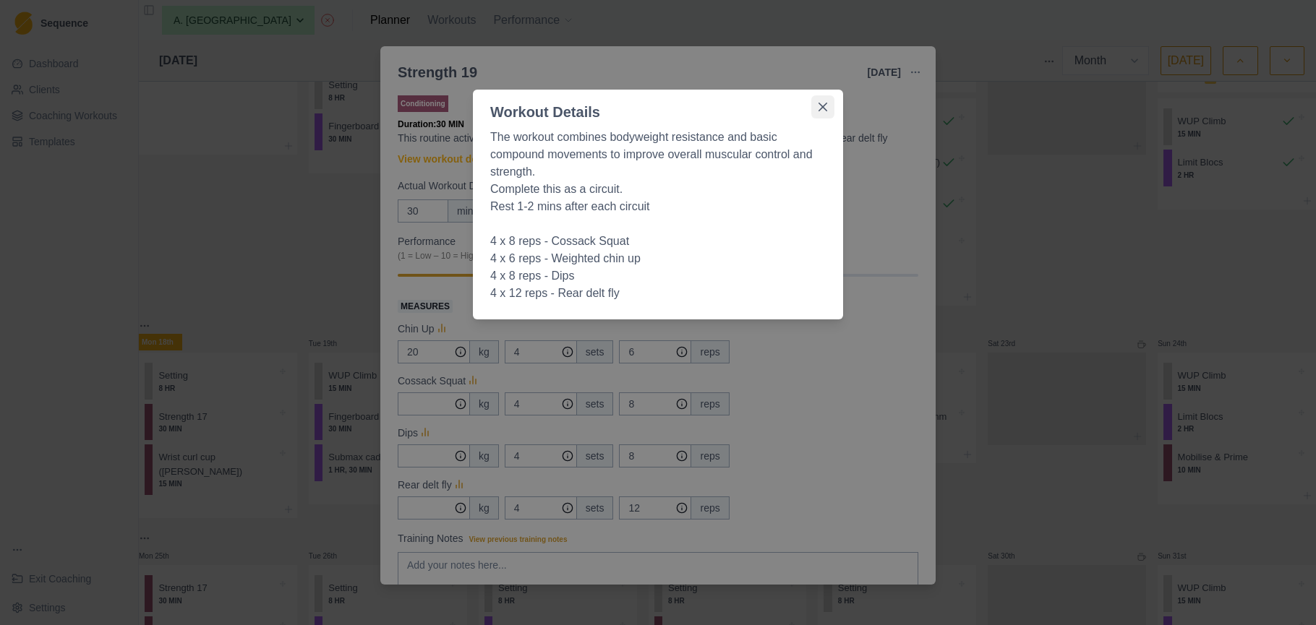
click at [825, 106] on icon "Close" at bounding box center [822, 107] width 9 height 9
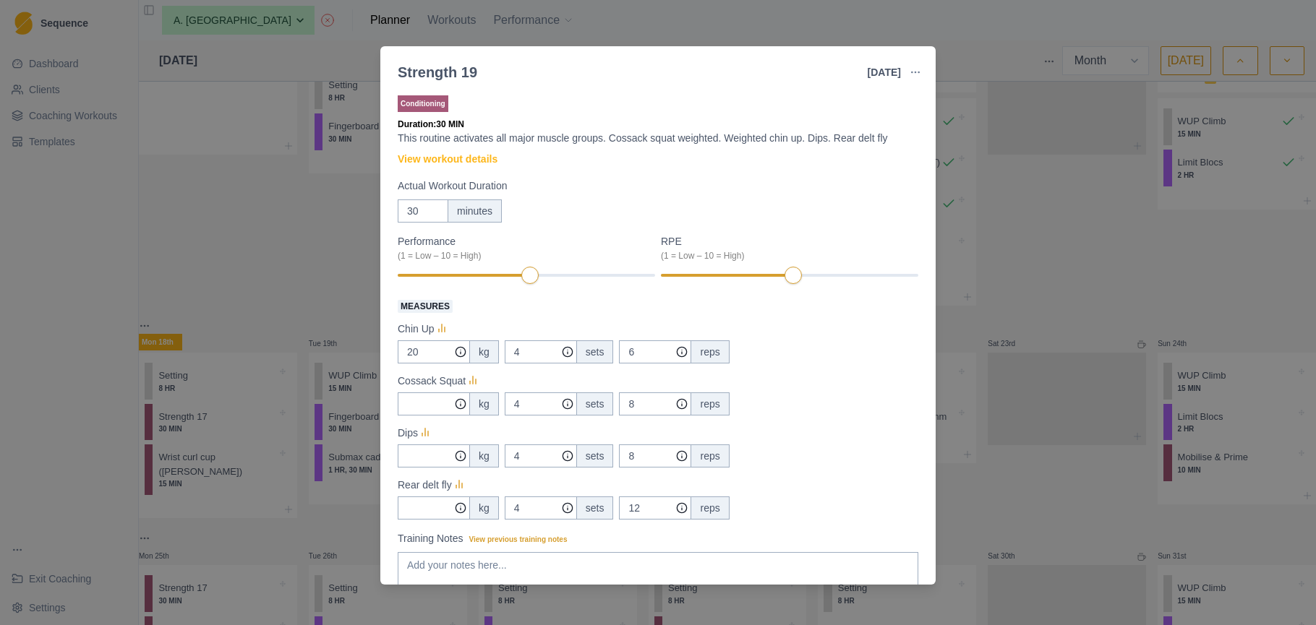
click at [830, 44] on div "Strength 19 [DATE] Link To Goal View Workout Metrics Edit Original Workout Resc…" at bounding box center [658, 312] width 1316 height 625
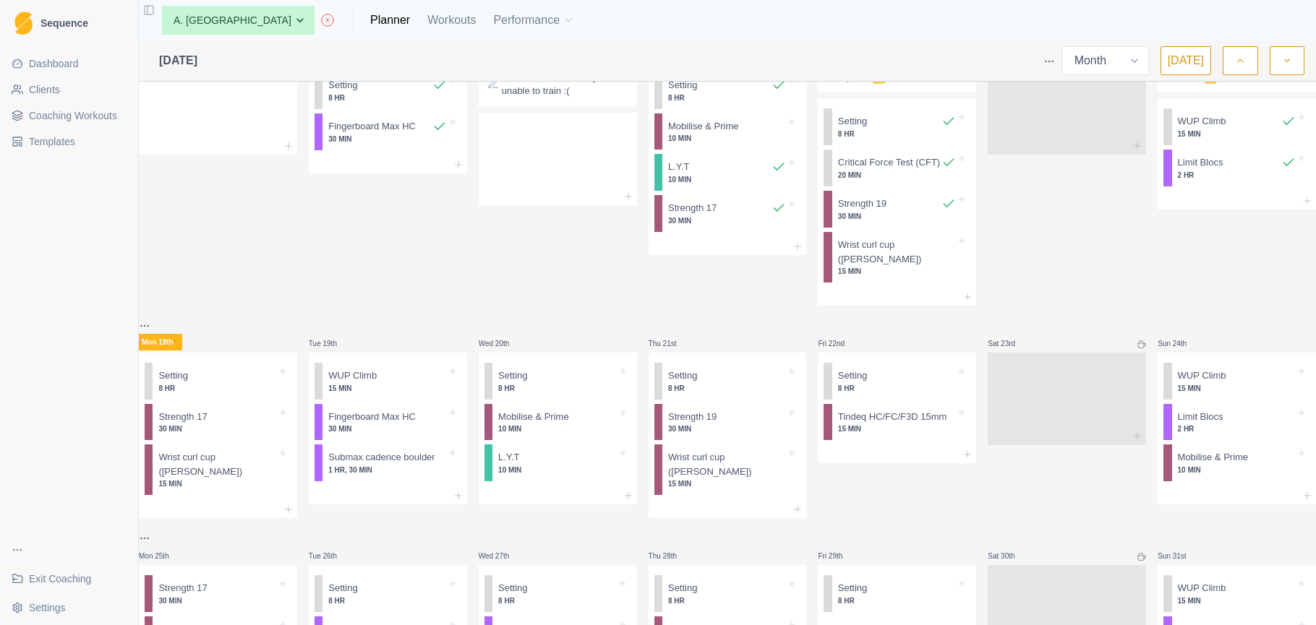
click at [832, 29] on div "None [PERSON_NAME] [PERSON_NAME] A. York [PERSON_NAME] [PERSON_NAME] I. [PERSON…" at bounding box center [727, 20] width 1177 height 40
